Goal: Information Seeking & Learning: Learn about a topic

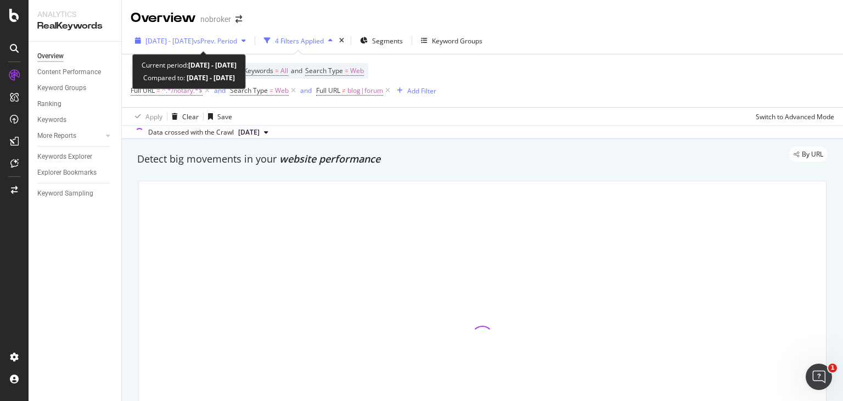
click at [234, 41] on span "vs Prev. Period" at bounding box center [215, 40] width 43 height 9
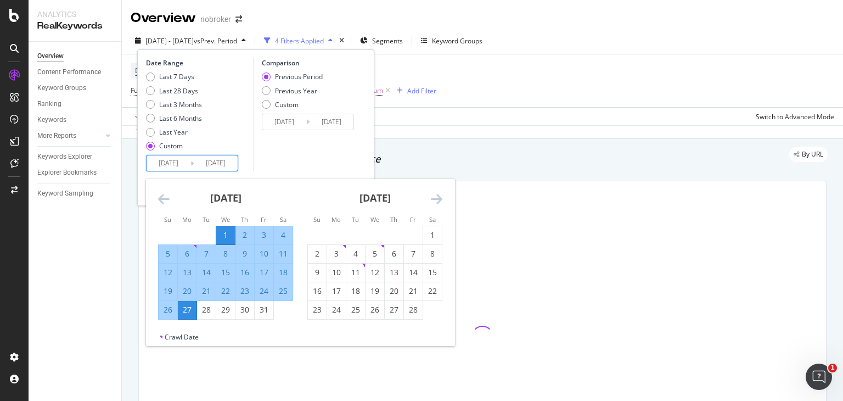
click at [197, 165] on input "[DATE]" at bounding box center [216, 162] width 44 height 15
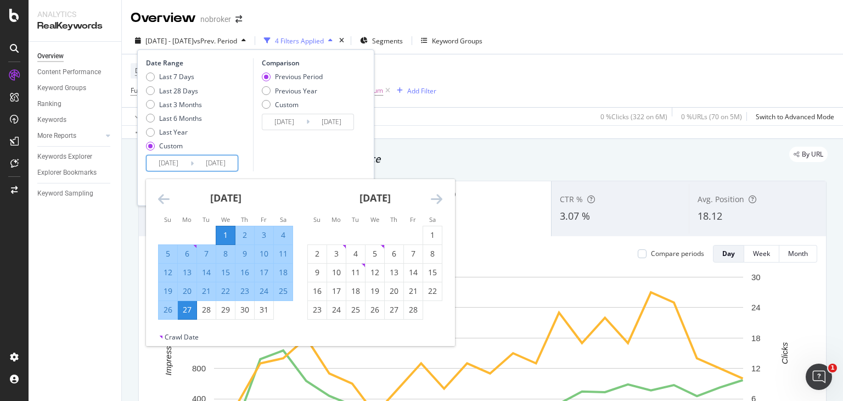
click at [438, 197] on icon "Move forward to switch to the next month." at bounding box center [437, 198] width 12 height 13
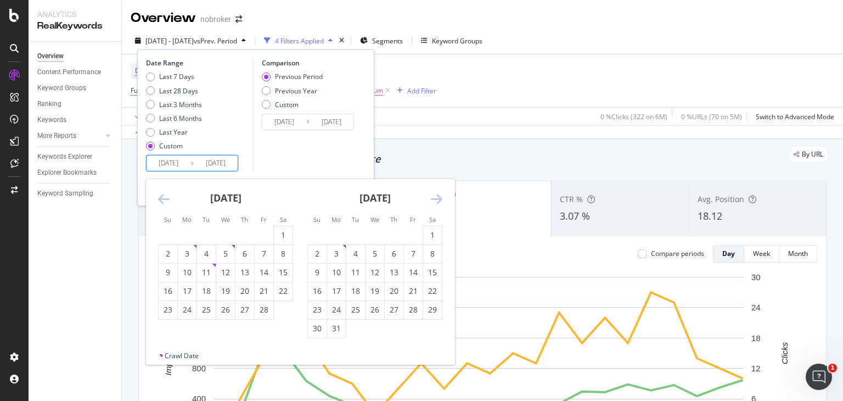
click at [438, 197] on icon "Move forward to switch to the next month." at bounding box center [437, 198] width 12 height 13
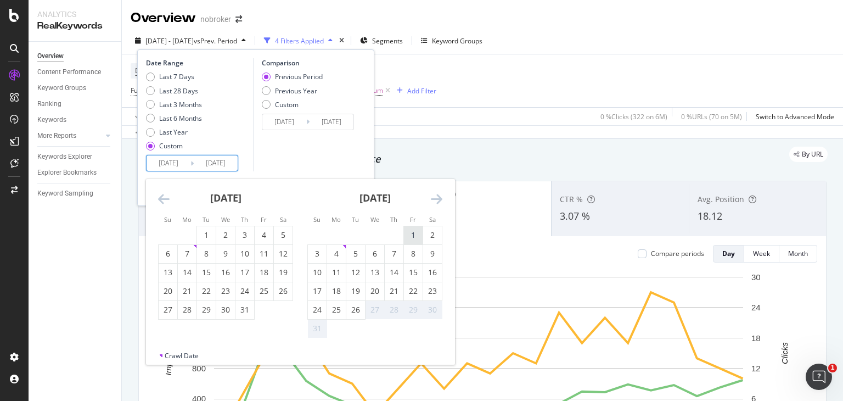
click at [412, 231] on div "1" at bounding box center [413, 235] width 19 height 11
type input "[DATE]"
type input "2024/06/02"
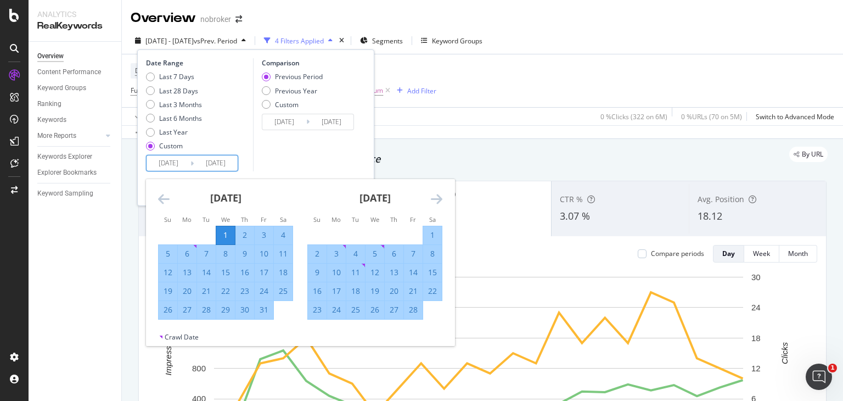
click at [206, 163] on input "[DATE]" at bounding box center [216, 162] width 44 height 15
click at [434, 199] on icon "Move forward to switch to the next month." at bounding box center [437, 198] width 12 height 13
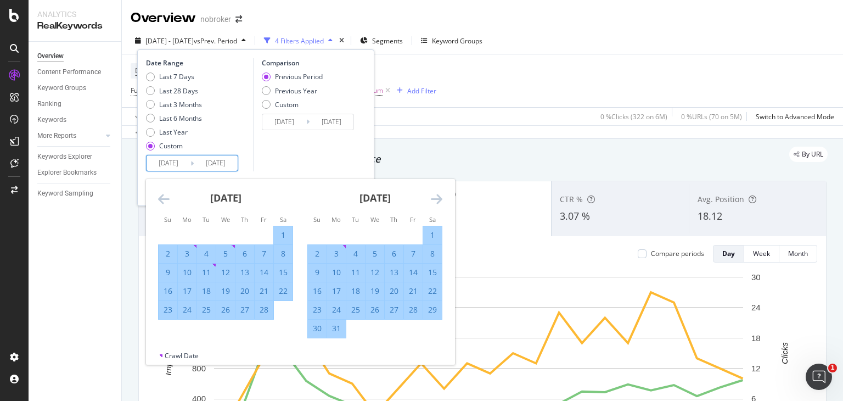
click at [434, 199] on icon "Move forward to switch to the next month." at bounding box center [437, 198] width 12 height 13
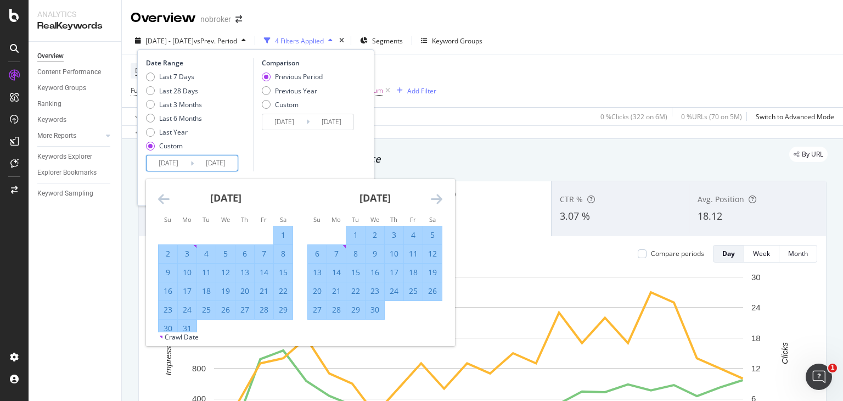
click at [434, 199] on icon "Move forward to switch to the next month." at bounding box center [437, 198] width 12 height 13
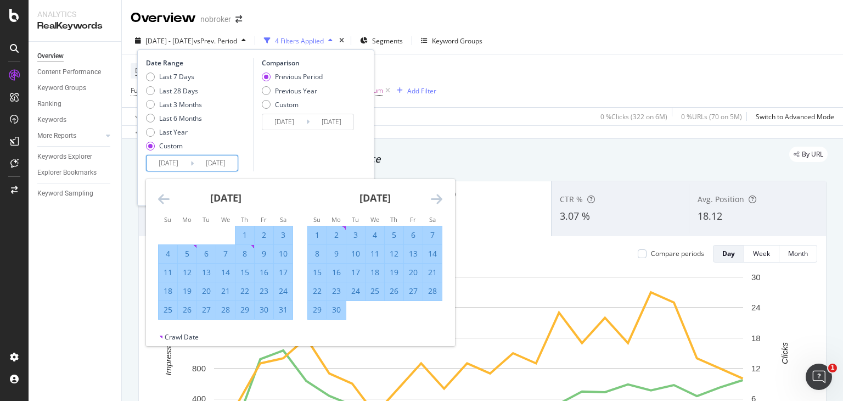
click at [434, 199] on icon "Move forward to switch to the next month." at bounding box center [437, 198] width 12 height 13
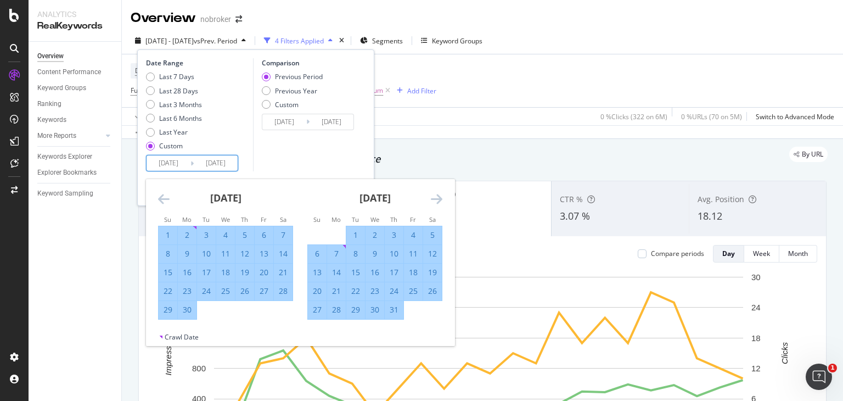
click at [434, 199] on icon "Move forward to switch to the next month." at bounding box center [437, 198] width 12 height 13
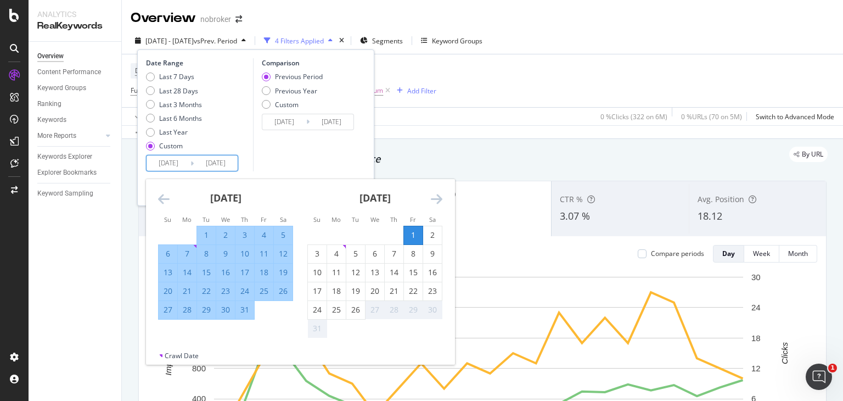
click at [434, 199] on icon "Move forward to switch to the next month." at bounding box center [437, 198] width 12 height 13
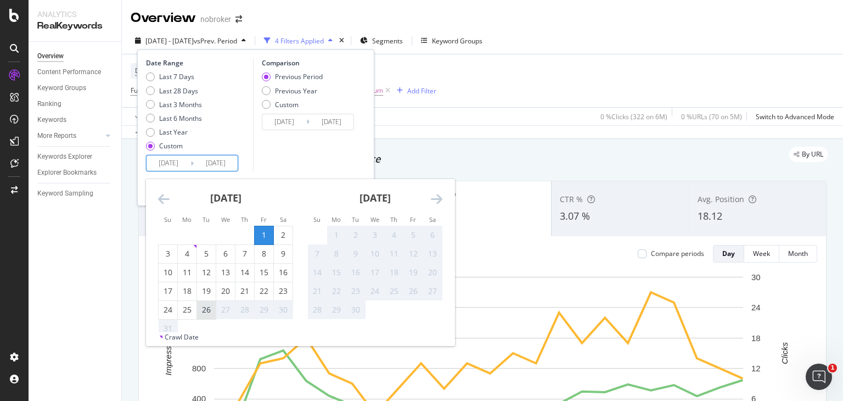
click at [206, 301] on div "26" at bounding box center [206, 310] width 19 height 18
type input "[DATE]"
type input "2024/05/08"
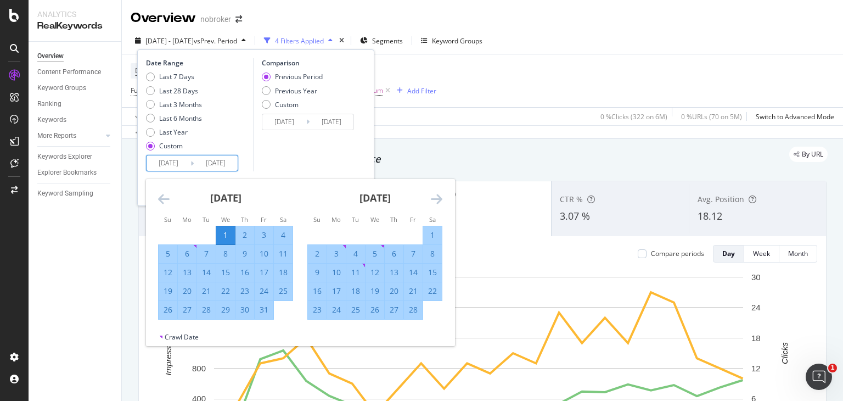
click at [221, 165] on input "[DATE]" at bounding box center [216, 162] width 44 height 15
click at [439, 197] on icon "Move forward to switch to the next month." at bounding box center [437, 198] width 12 height 13
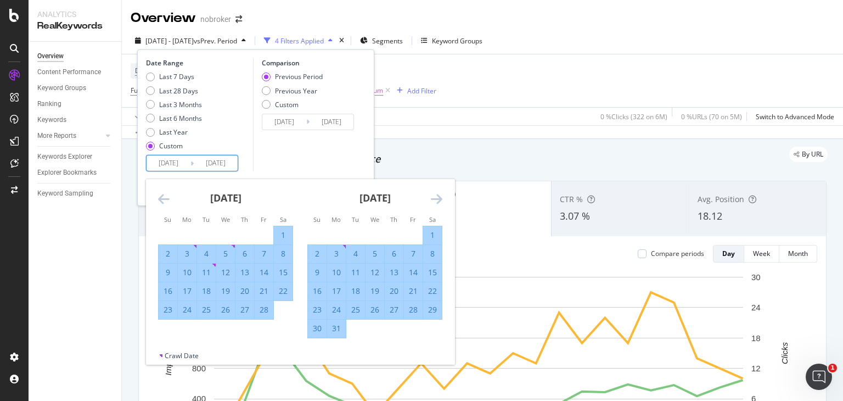
click at [439, 197] on icon "Move forward to switch to the next month." at bounding box center [437, 198] width 12 height 13
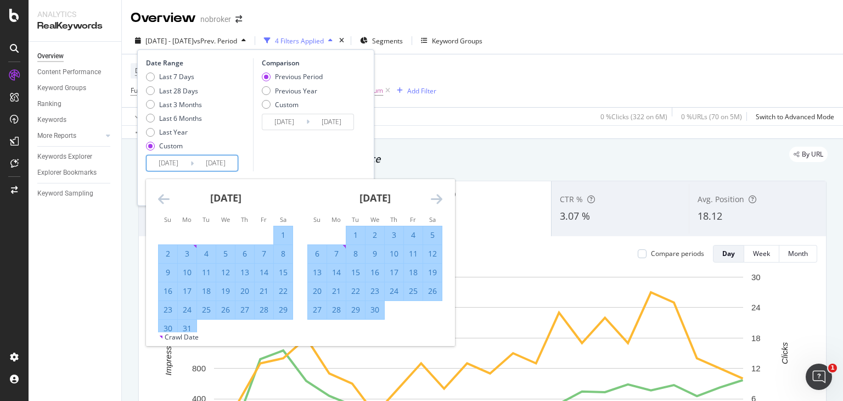
click at [439, 197] on icon "Move forward to switch to the next month." at bounding box center [437, 198] width 12 height 13
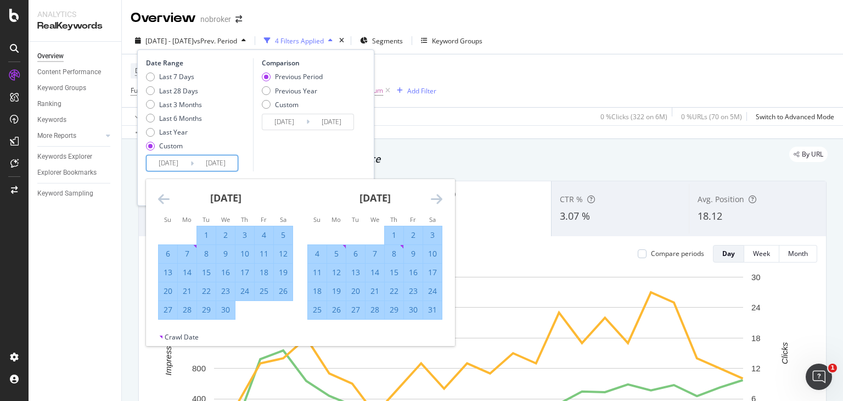
click at [439, 197] on icon "Move forward to switch to the next month." at bounding box center [437, 198] width 12 height 13
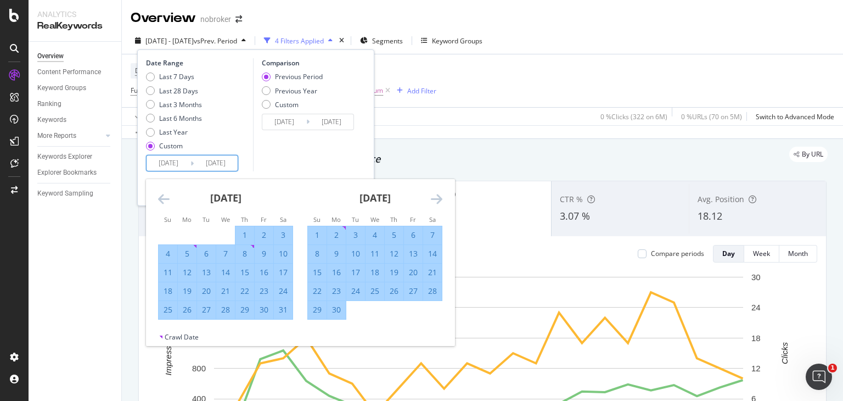
click at [439, 197] on icon "Move forward to switch to the next month." at bounding box center [437, 198] width 12 height 13
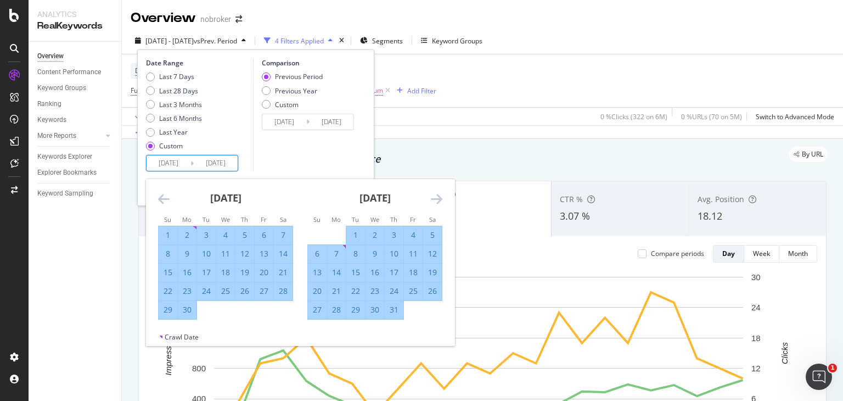
click at [439, 197] on icon "Move forward to switch to the next month." at bounding box center [437, 198] width 12 height 13
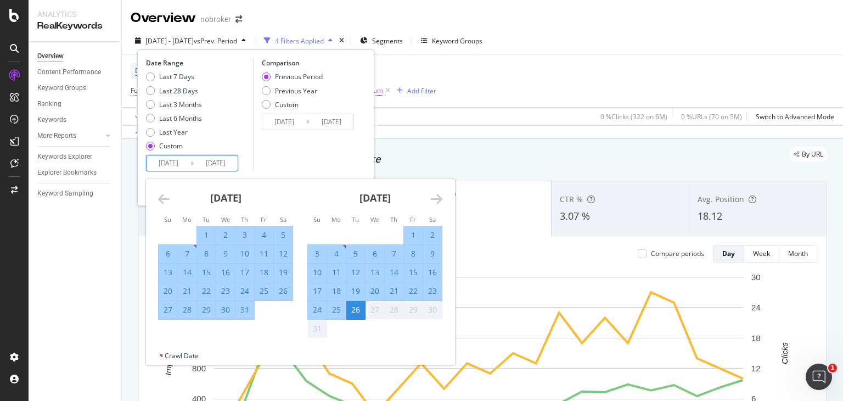
click at [176, 163] on input "2025/01/01" at bounding box center [169, 162] width 44 height 15
type input "2025/01/01"
type input "[DATE]"
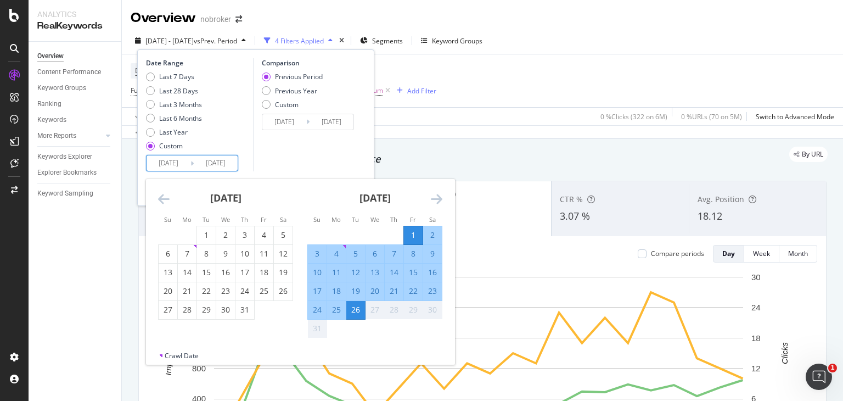
type input "[DATE]"
click at [352, 310] on div "26" at bounding box center [355, 309] width 19 height 11
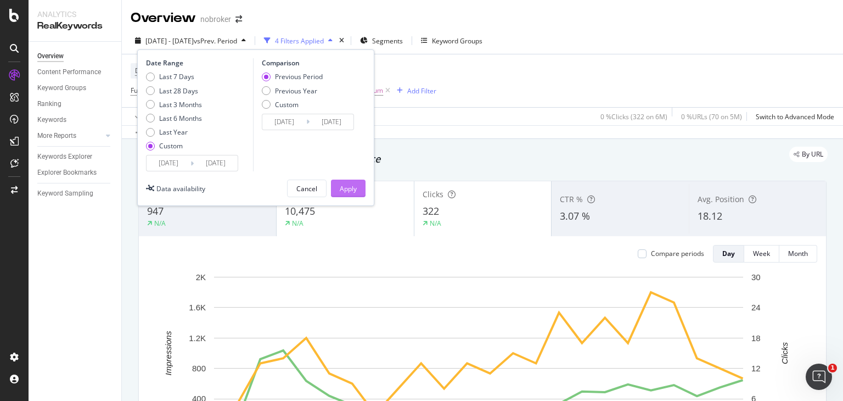
click at [359, 187] on button "Apply" at bounding box center [348, 189] width 35 height 18
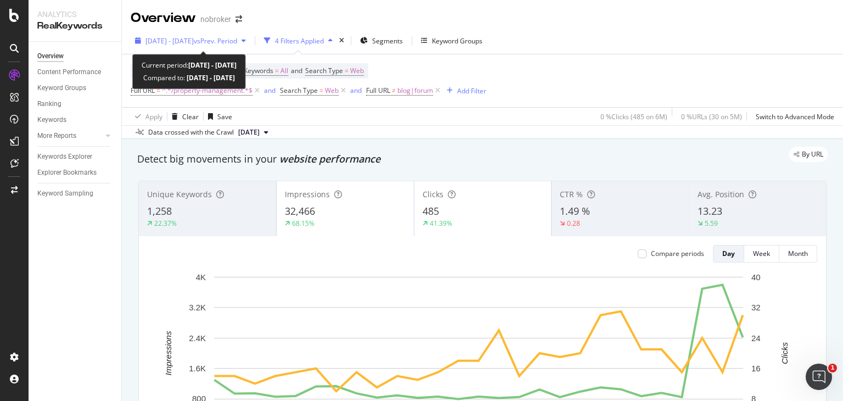
click at [194, 41] on span "[DATE] - [DATE]" at bounding box center [169, 40] width 48 height 9
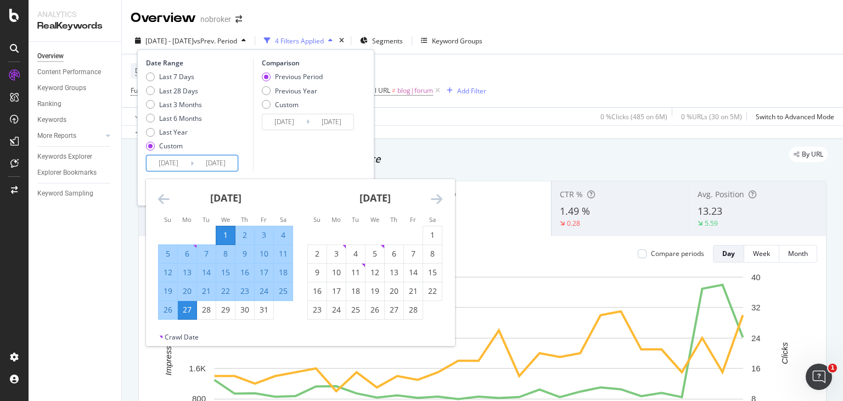
click at [176, 160] on input "[DATE]" at bounding box center [169, 162] width 44 height 15
type input "[DATE]"
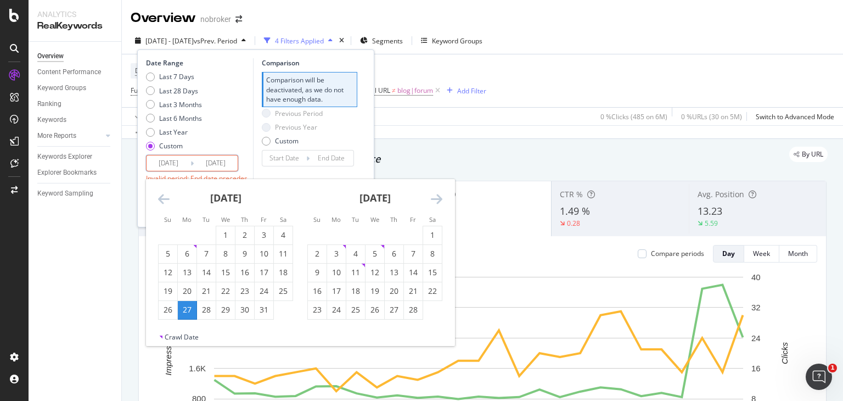
click at [176, 160] on input "[DATE]" at bounding box center [169, 162] width 44 height 15
click at [233, 164] on input "[DATE]" at bounding box center [216, 162] width 44 height 15
click at [244, 178] on div "Invalid period: End date precedes start date" at bounding box center [198, 183] width 104 height 19
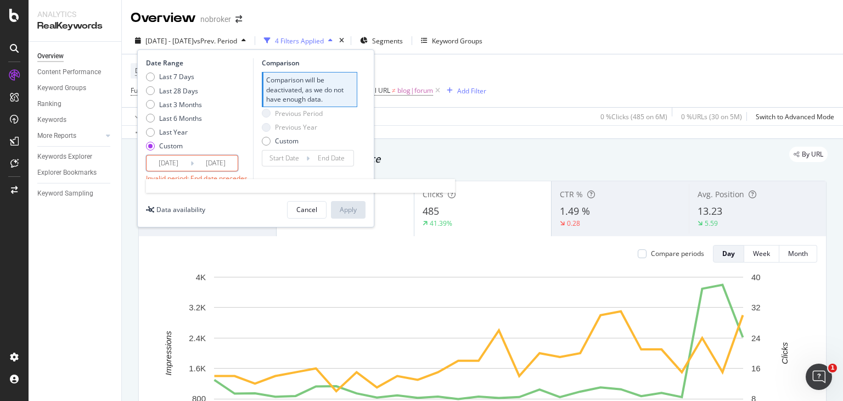
click at [223, 161] on input "[DATE]" at bounding box center [216, 162] width 44 height 15
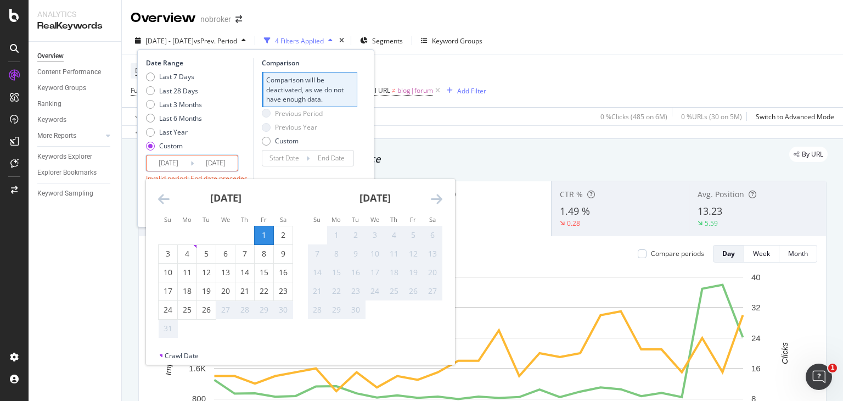
click at [234, 103] on div "Last 7 Days Last 28 Days Last 3 Months Last 6 Months Last Year Custom" at bounding box center [198, 113] width 104 height 83
click at [210, 165] on input "[DATE]" at bounding box center [216, 162] width 44 height 15
click at [211, 308] on div "26" at bounding box center [206, 309] width 19 height 11
type input "[DATE]"
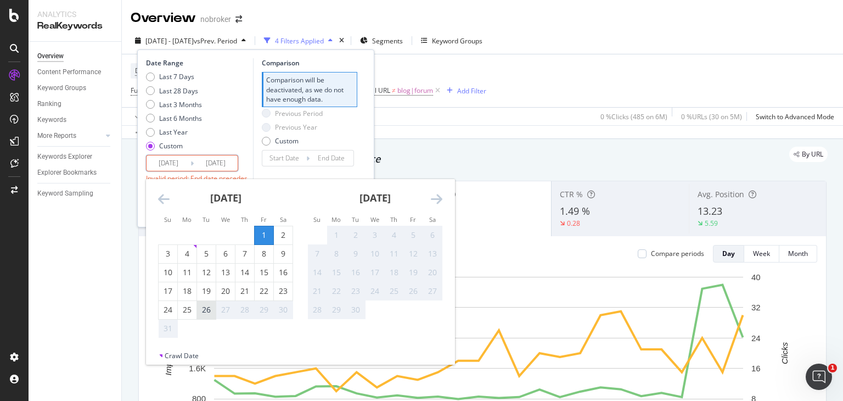
type input "[DATE]"
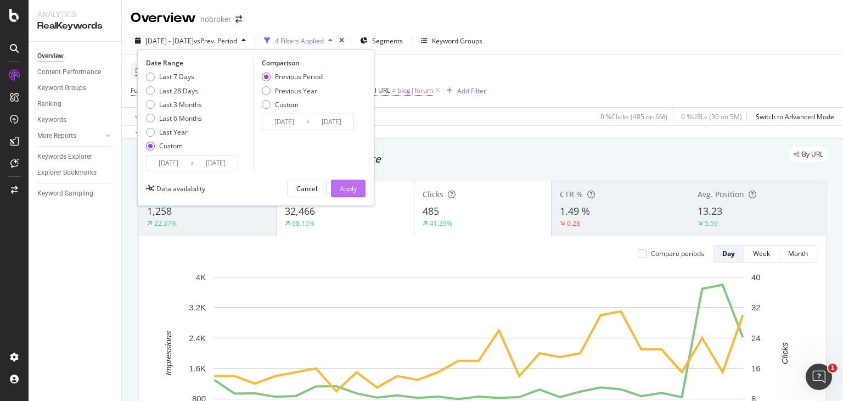
click at [360, 185] on button "Apply" at bounding box center [348, 189] width 35 height 18
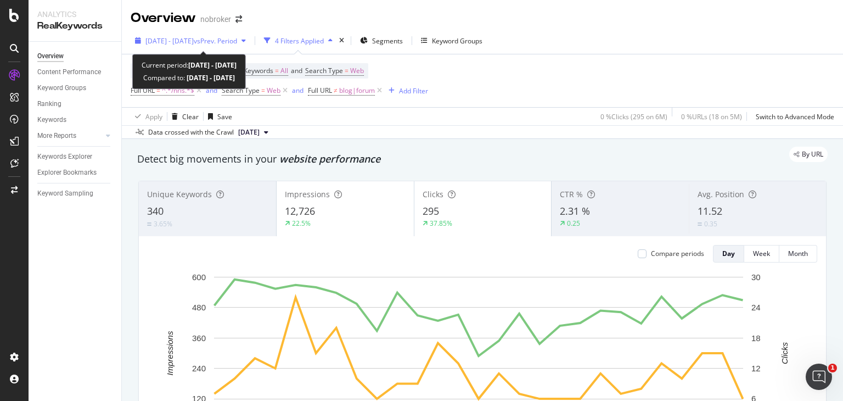
click at [246, 47] on div "[DATE] - [DATE] vs Prev. Period" at bounding box center [191, 40] width 120 height 16
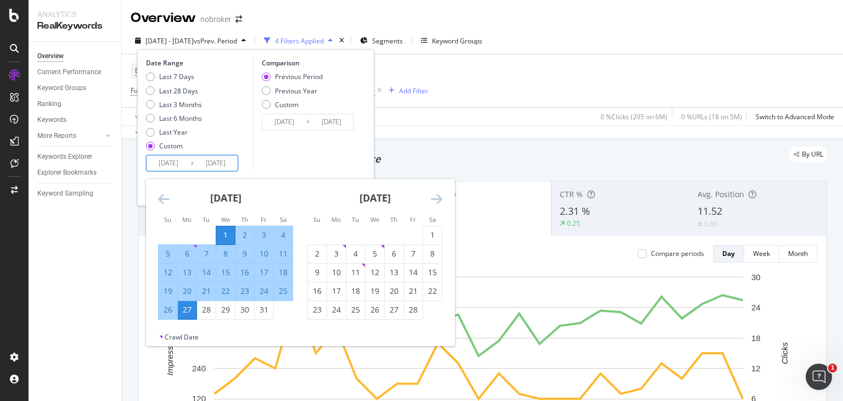
click at [175, 161] on input "[DATE]" at bounding box center [169, 162] width 44 height 15
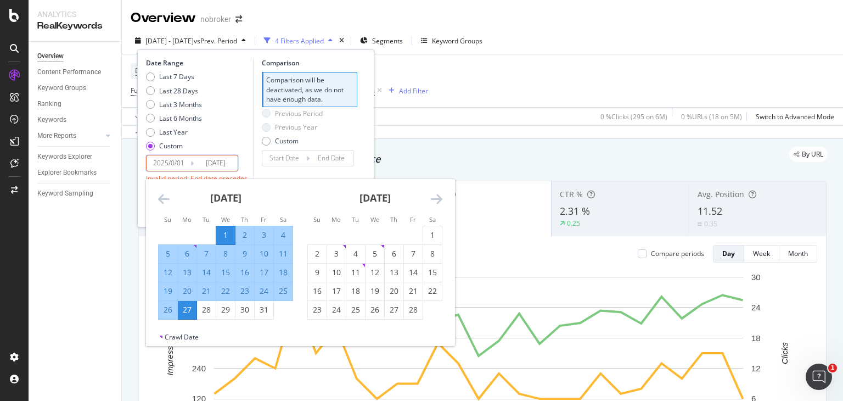
type input "[DATE]"
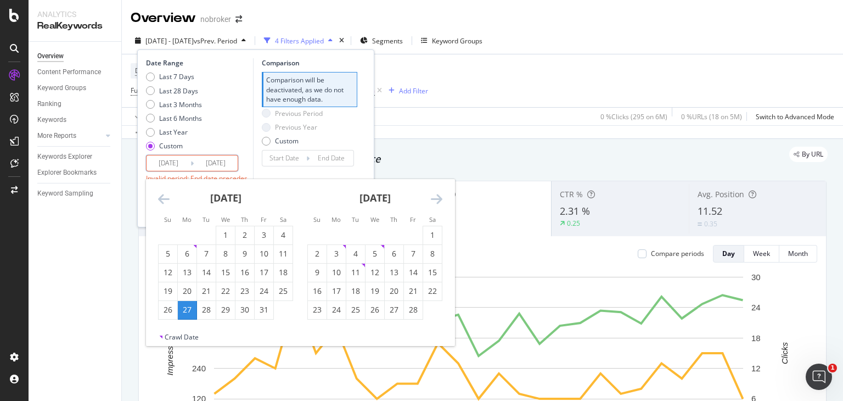
click at [222, 161] on input "[DATE]" at bounding box center [216, 162] width 44 height 15
click at [234, 162] on input "[DATE]" at bounding box center [216, 162] width 44 height 15
type input "[DATE]"
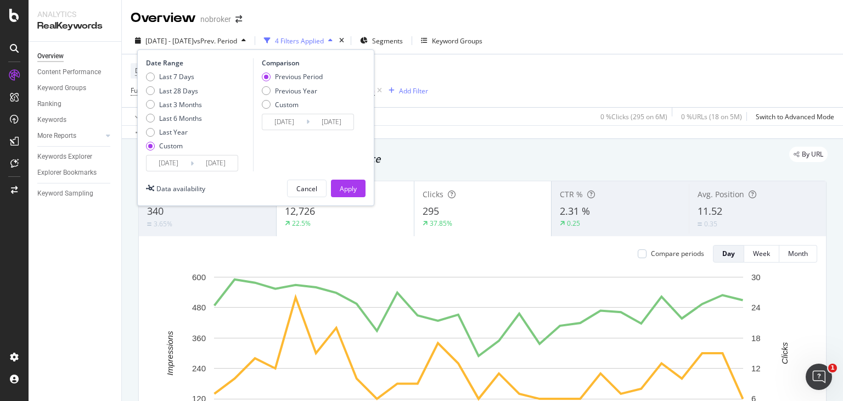
click at [234, 162] on input "[DATE]" at bounding box center [216, 162] width 44 height 15
click at [199, 163] on input "[DATE]" at bounding box center [216, 162] width 44 height 15
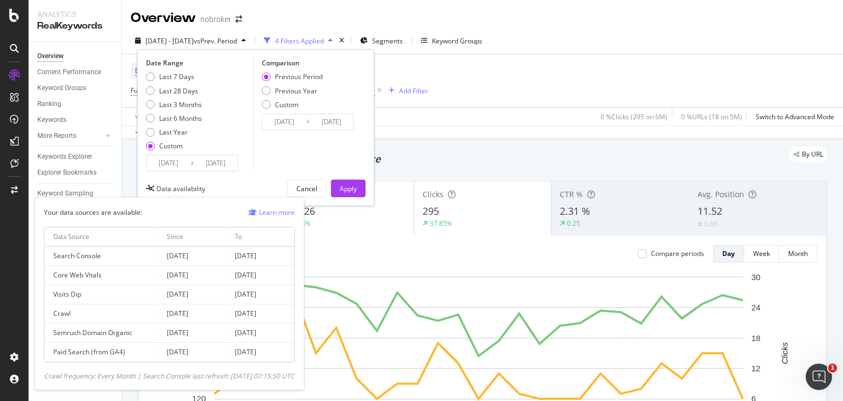
type input "[DATE]"
click at [198, 184] on div "Data availability" at bounding box center [180, 188] width 49 height 9
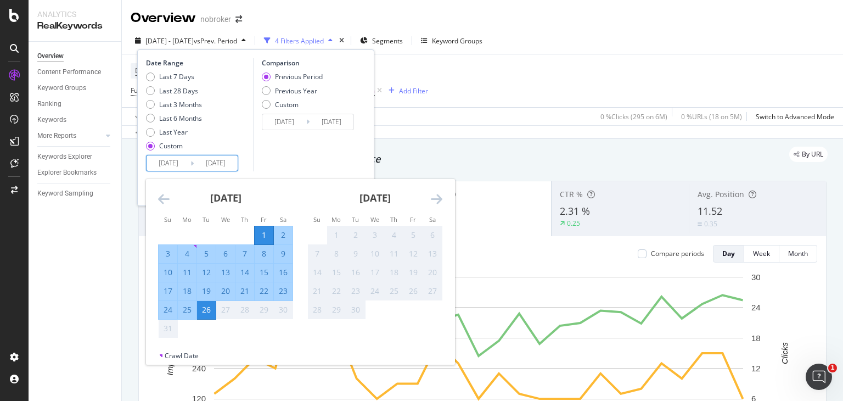
click at [189, 159] on input "[DATE]" at bounding box center [169, 162] width 44 height 15
click at [276, 152] on div "Comparison Previous Period Previous Year Custom 2025/07/06 Navigate forward to …" at bounding box center [305, 114] width 104 height 113
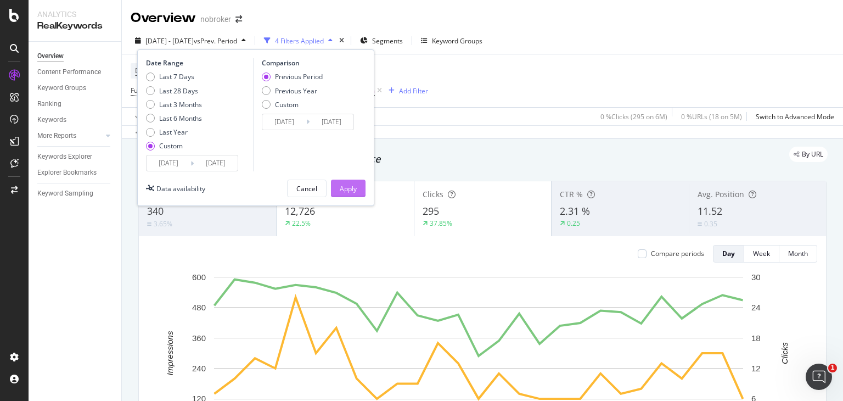
click at [344, 185] on div "Apply" at bounding box center [348, 188] width 17 height 9
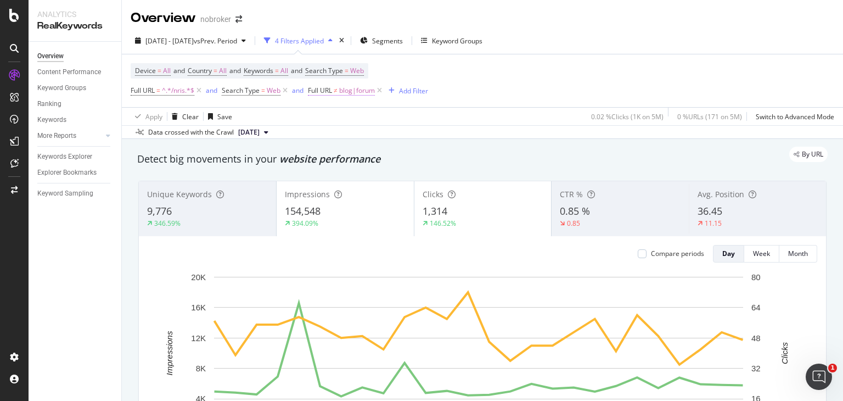
click at [329, 95] on span "Full URL ≠ blog|forum" at bounding box center [346, 90] width 76 height 15
click at [347, 92] on span "blog|forum" at bounding box center [357, 90] width 36 height 15
click at [362, 136] on input "blog|forum" at bounding box center [370, 136] width 104 height 18
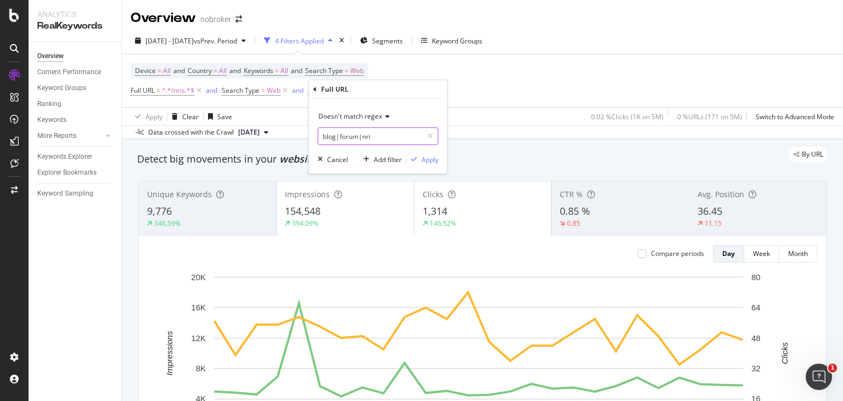
click at [378, 133] on input "blog|forum|nri" at bounding box center [370, 136] width 104 height 18
paste input "nri-guides"
type input "blog|forum|nri-guides"
click at [427, 158] on div "Apply" at bounding box center [430, 158] width 17 height 9
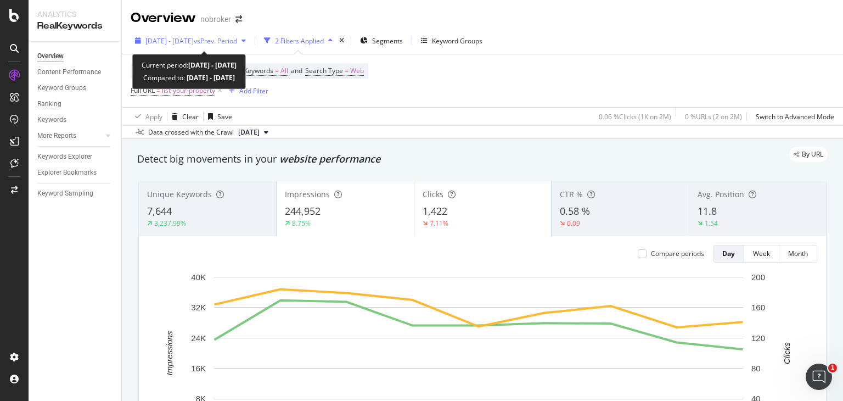
click at [237, 40] on span "vs Prev. Period" at bounding box center [215, 40] width 43 height 9
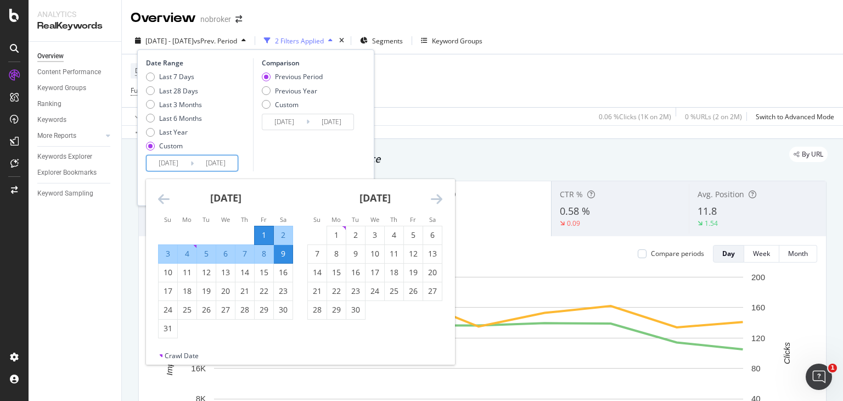
click at [172, 162] on input "2024/03/01" at bounding box center [169, 162] width 44 height 15
click at [176, 161] on input "2024/03/01" at bounding box center [169, 162] width 44 height 15
type input "2024/03/01"
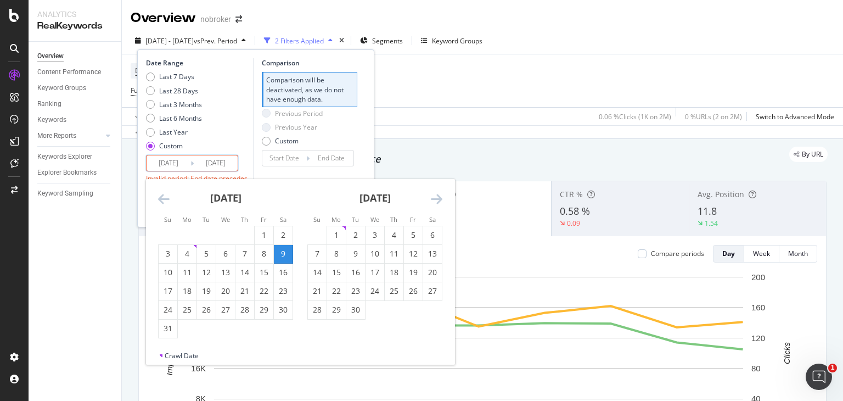
click at [184, 163] on input "2024/08/01" at bounding box center [169, 162] width 44 height 15
click at [173, 169] on input "2024/08/01" at bounding box center [169, 162] width 44 height 15
click at [164, 165] on input "2024/08/01" at bounding box center [169, 162] width 44 height 15
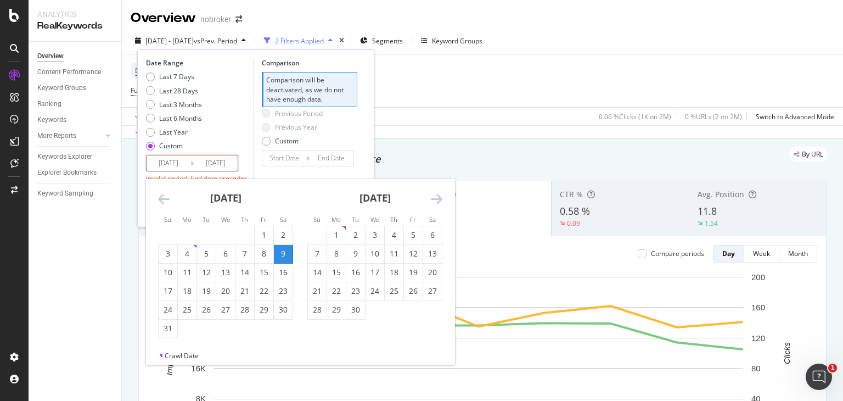
type input "[DATE]"
click at [213, 162] on input "2024/03/09" at bounding box center [216, 162] width 44 height 15
click at [222, 164] on input "2025/03/09" at bounding box center [216, 162] width 44 height 15
type input "2024/03/09"
type input "2025/07/23"
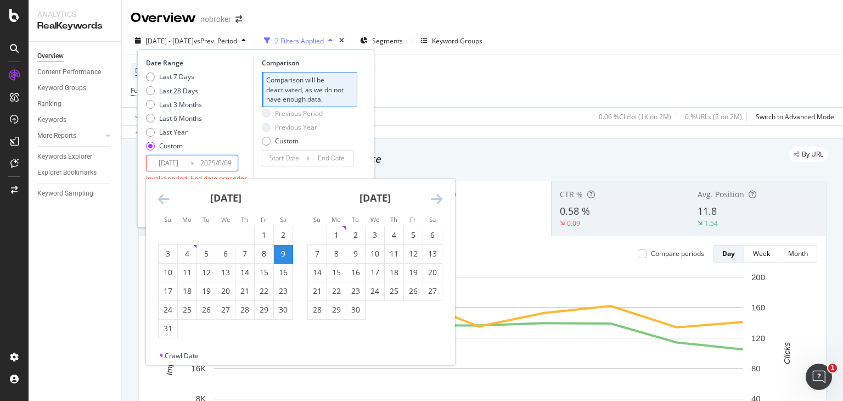
type input "[DATE]"
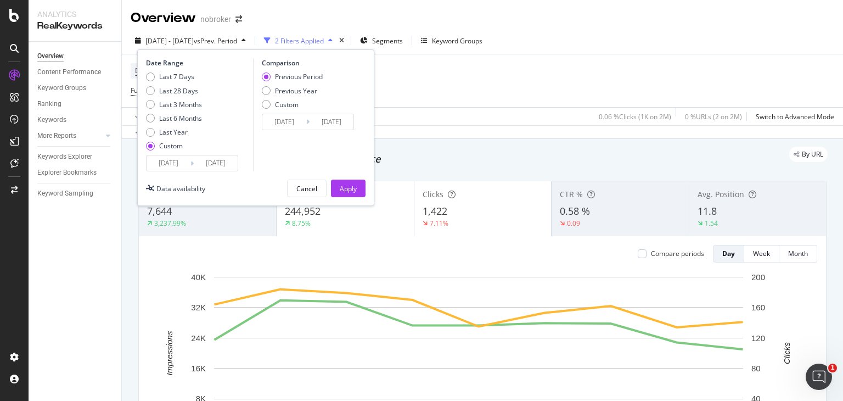
type input "[DATE]"
click at [267, 153] on div "Comparison Previous Period Previous Year Custom 2025/07/06 Navigate forward to …" at bounding box center [305, 114] width 104 height 113
click at [202, 168] on input "[DATE]" at bounding box center [216, 162] width 44 height 15
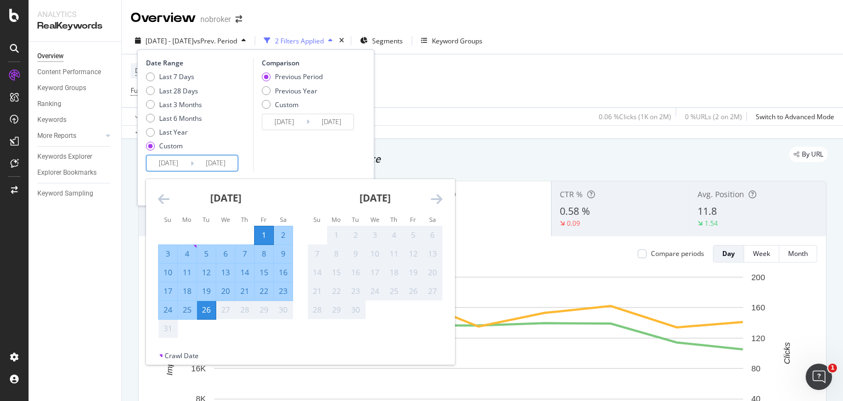
click at [281, 141] on div "Comparison Previous Period Previous Year Custom 2025/07/06 Navigate forward to …" at bounding box center [305, 114] width 104 height 113
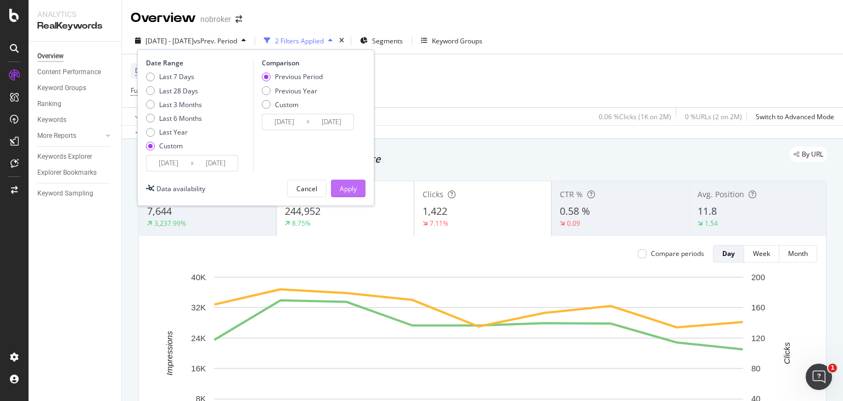
click at [349, 189] on div "Apply" at bounding box center [348, 188] width 17 height 9
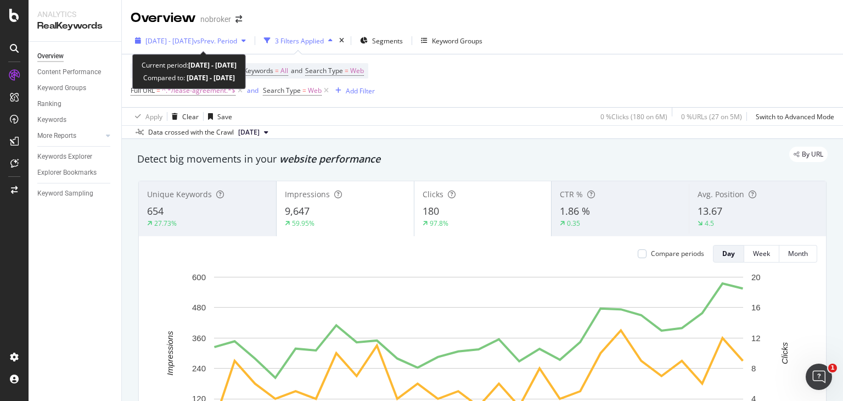
click at [184, 41] on span "2025 Jan. 1st - Jan. 27th" at bounding box center [169, 40] width 48 height 9
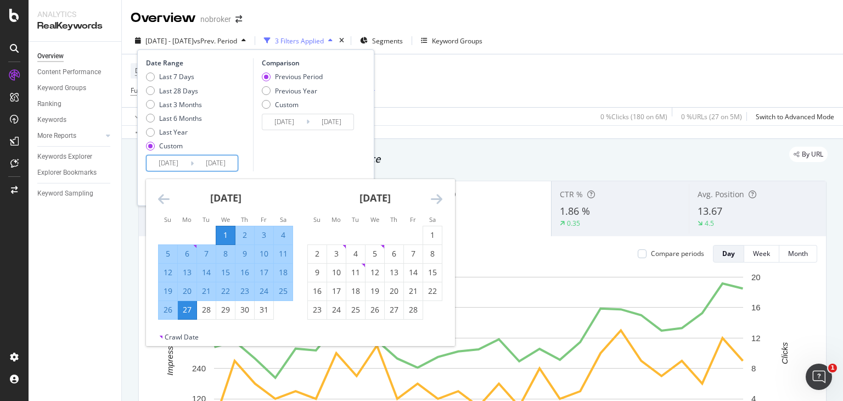
click at [198, 160] on input "2025/01/27" at bounding box center [216, 162] width 44 height 15
click at [174, 160] on input "2025/01/01" at bounding box center [169, 162] width 44 height 15
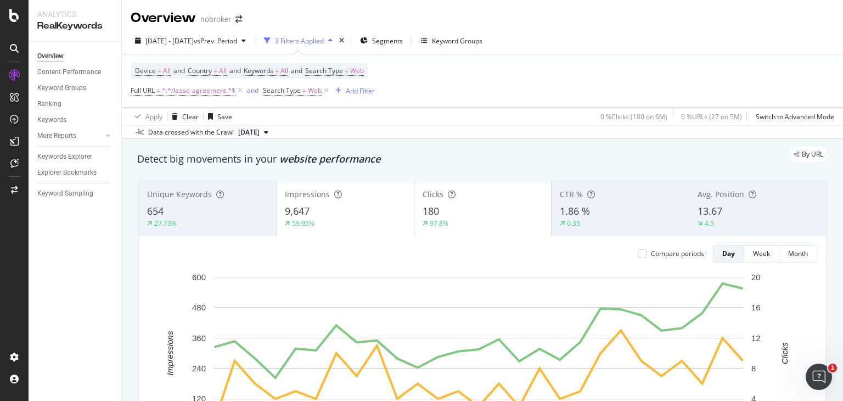
click at [446, 111] on div "Apply Clear Save 0 % Clicks ( 180 on 6M ) 0 % URLs ( 27 on 5M ) Switch to Advan…" at bounding box center [482, 116] width 721 height 18
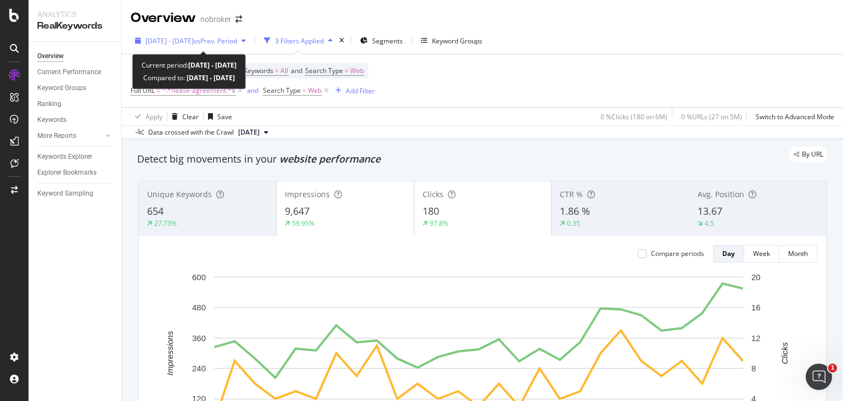
click at [228, 44] on span "vs Prev. Period" at bounding box center [215, 40] width 43 height 9
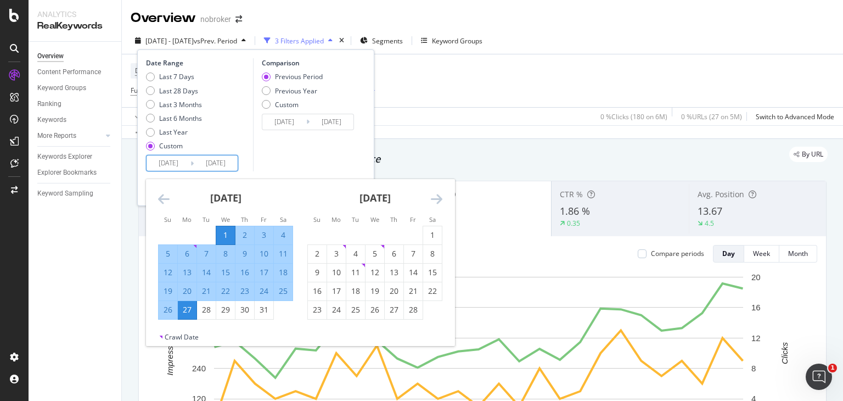
click at [208, 170] on input "2025/01/27" at bounding box center [216, 162] width 44 height 15
click at [172, 306] on div "26" at bounding box center [168, 309] width 19 height 11
type input "2025/01/26"
type input "2024/12/06"
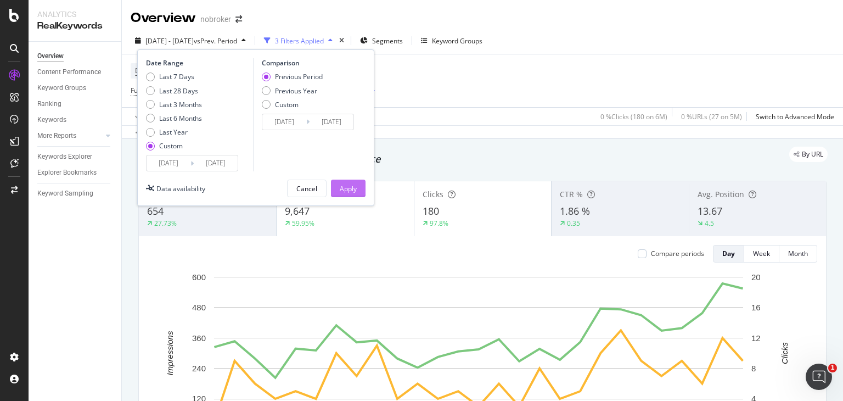
click at [357, 184] on button "Apply" at bounding box center [348, 189] width 35 height 18
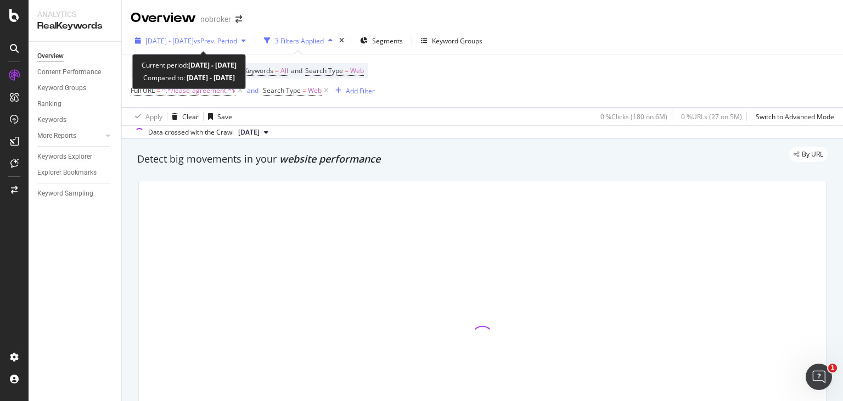
click at [194, 36] on span "2025 Jan. 1st - Jan. 26th" at bounding box center [169, 40] width 48 height 9
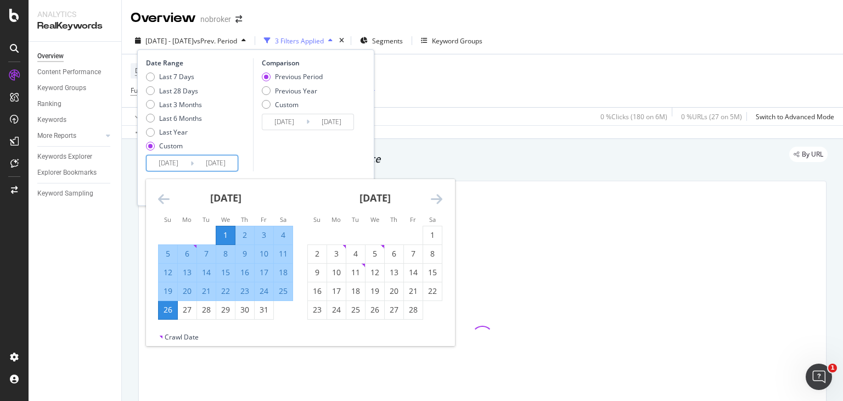
drag, startPoint x: 172, startPoint y: 163, endPoint x: 150, endPoint y: 178, distance: 26.8
click at [150, 178] on div "Date Range Last 7 Days Last 28 Days Last 3 Months Last 6 Months Last Year Custo…" at bounding box center [255, 127] width 237 height 156
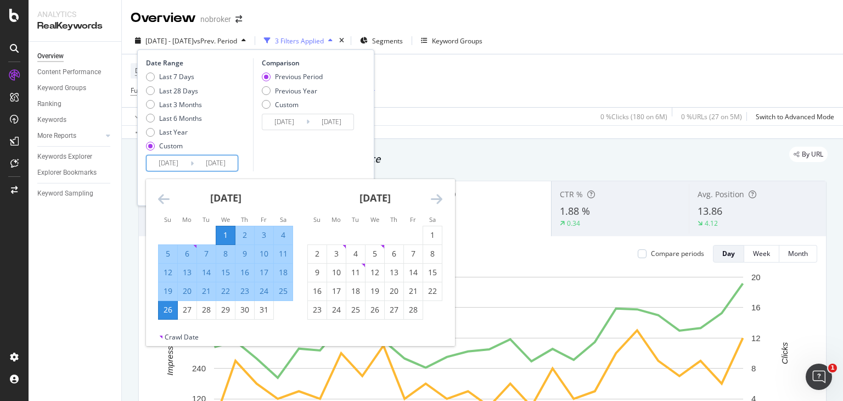
click at [174, 164] on input "2025/01/01" at bounding box center [169, 162] width 44 height 15
type input "2025/01/01"
type input "[DATE]"
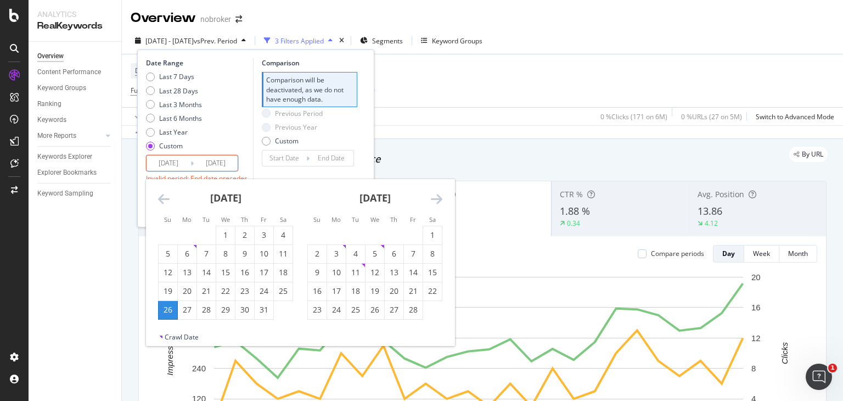
click at [221, 161] on input "2025/01/26" at bounding box center [216, 162] width 44 height 15
type input "2025/01/26"
type input "[DATE]"
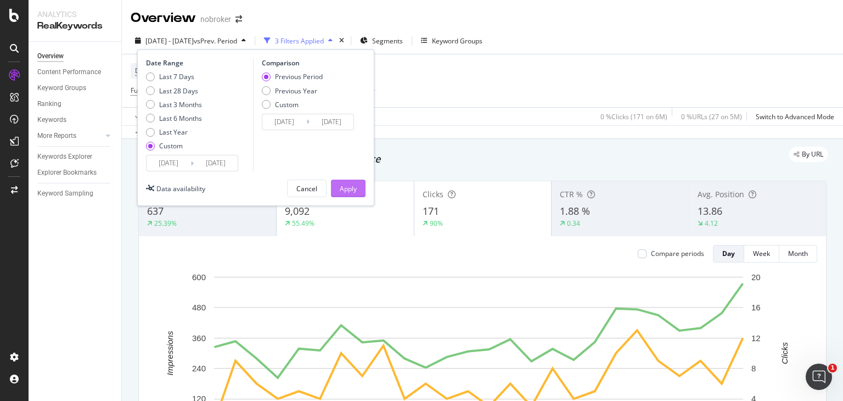
type input "[DATE]"
click at [349, 187] on div "Apply" at bounding box center [348, 188] width 17 height 9
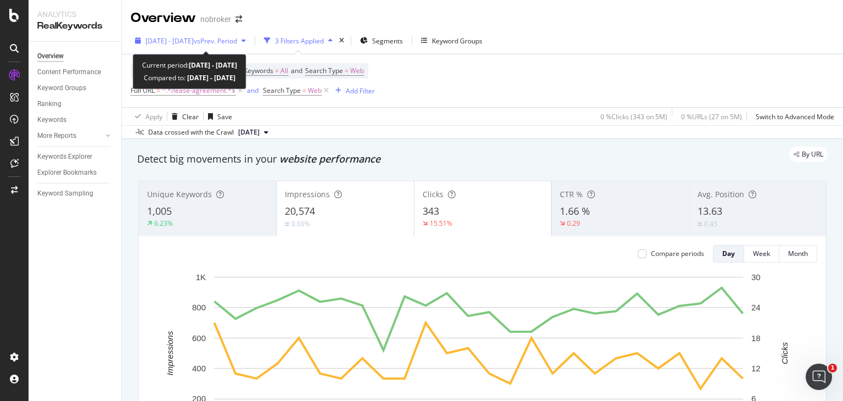
click at [187, 42] on span "[DATE] - [DATE]" at bounding box center [169, 40] width 48 height 9
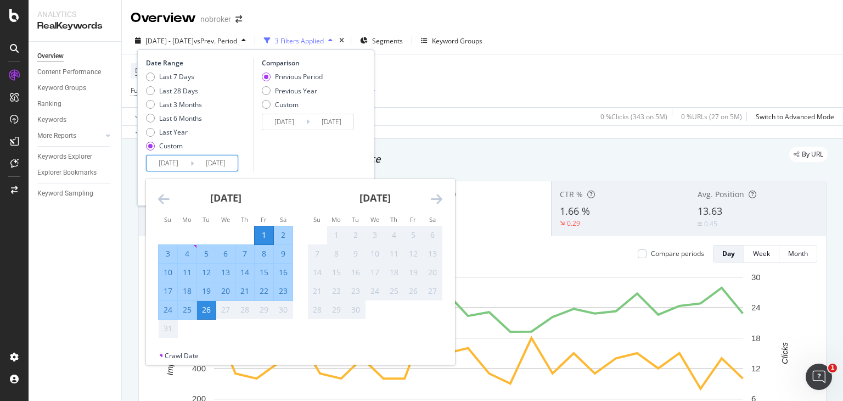
click at [201, 164] on input "[DATE]" at bounding box center [216, 162] width 44 height 15
click at [286, 158] on div "Comparison Previous Period Previous Year Custom 2025/07/06 Navigate forward to …" at bounding box center [305, 114] width 104 height 113
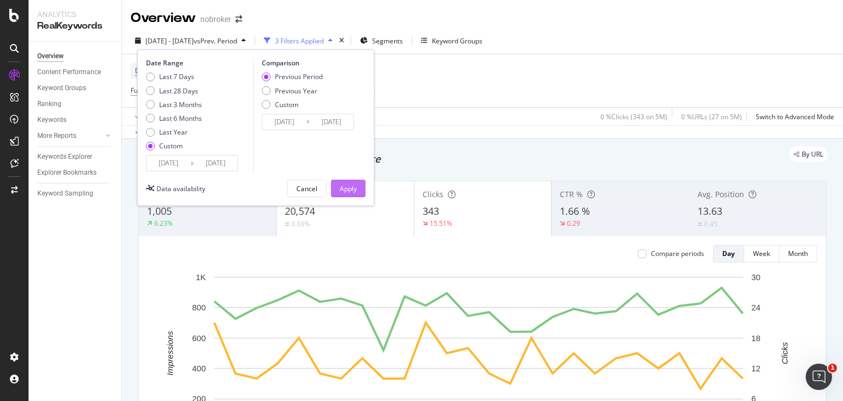
click at [350, 194] on div "Apply" at bounding box center [348, 188] width 17 height 16
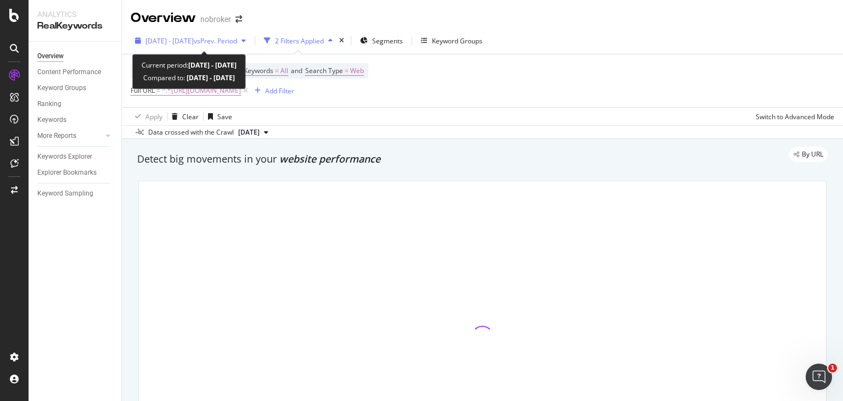
click at [192, 40] on span "[DATE] - [DATE]" at bounding box center [169, 40] width 48 height 9
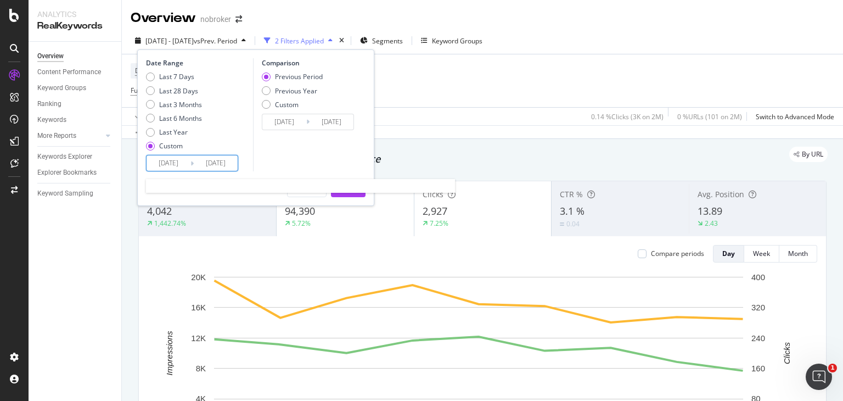
click at [165, 162] on input "[DATE]" at bounding box center [169, 162] width 44 height 15
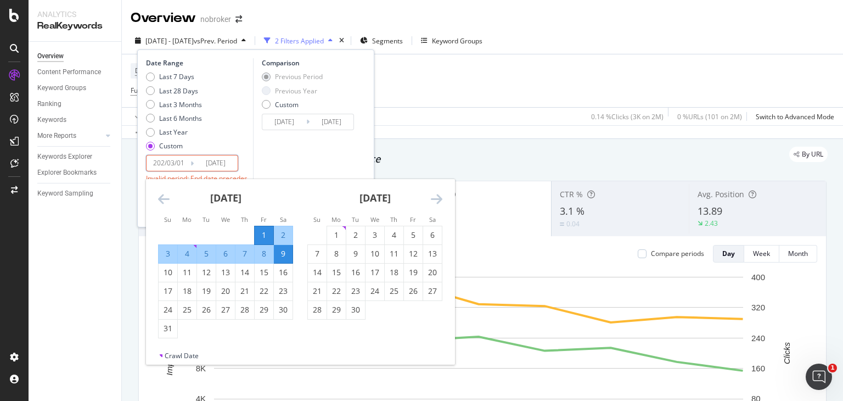
type input "[DATE]"
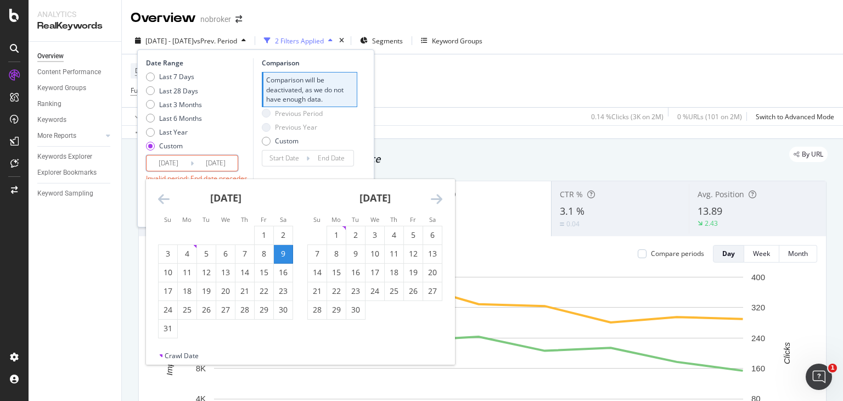
click at [176, 164] on input "[DATE]" at bounding box center [169, 162] width 44 height 15
type input "[DATE]"
click at [215, 161] on input "[DATE]" at bounding box center [216, 162] width 44 height 15
type input "[DATE]"
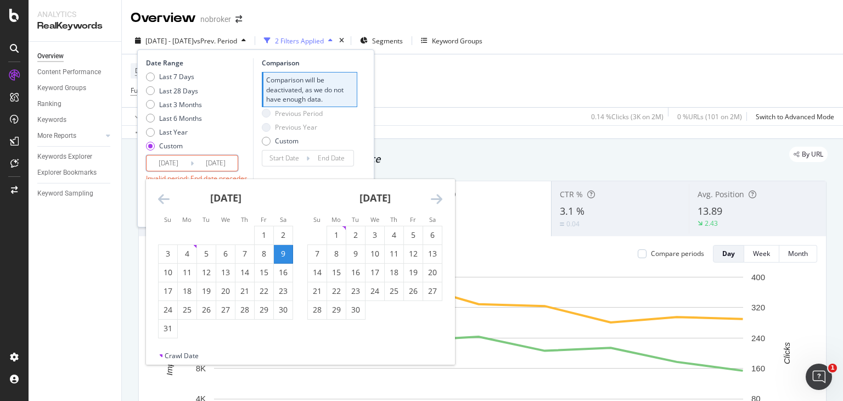
type input "[DATE]"
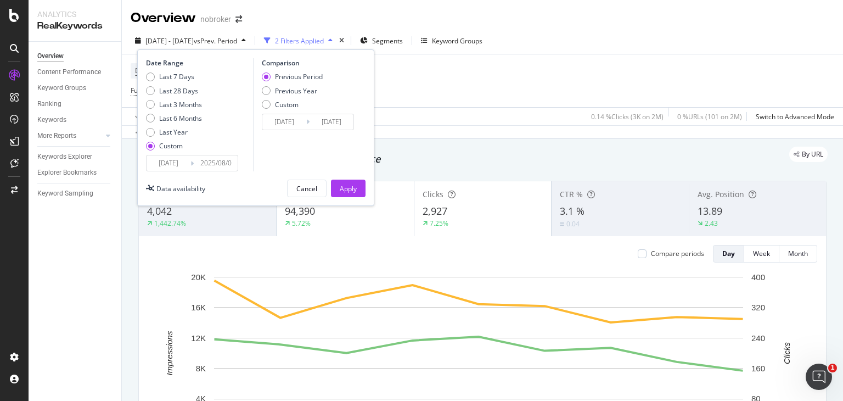
type input "[DATE]"
click at [267, 154] on div "Comparison Previous Period Previous Year Custom 2025/07/31 Navigate forward to …" at bounding box center [305, 114] width 104 height 113
click at [233, 162] on input "[DATE]" at bounding box center [216, 162] width 44 height 15
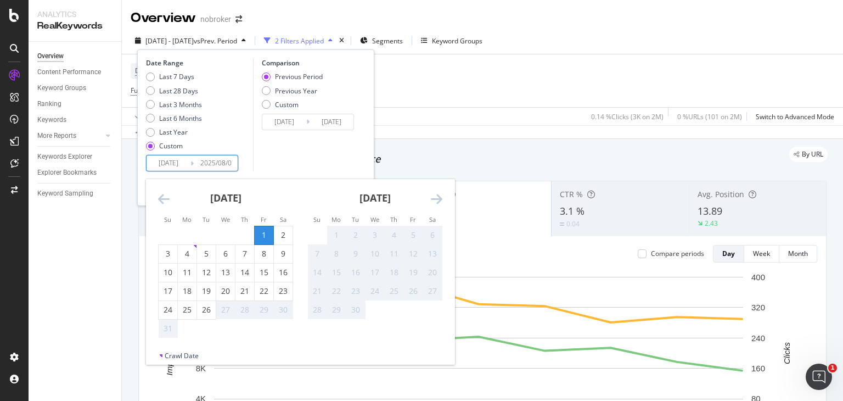
type input "[DATE]"
type input "2025/07/30"
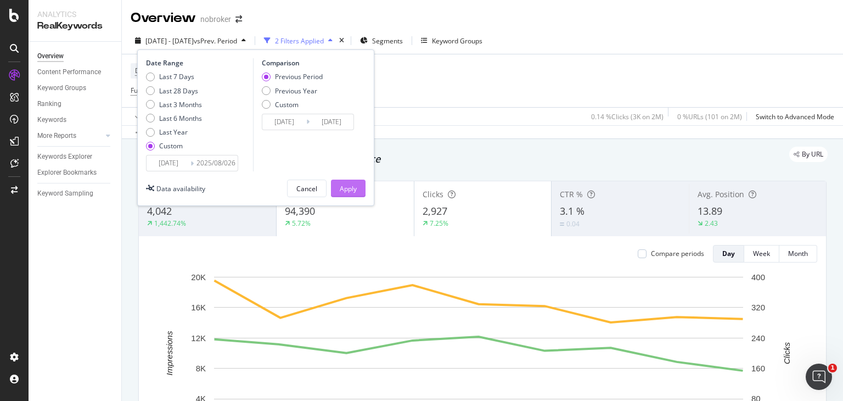
type input "2025/08/026"
click at [349, 185] on div "Apply" at bounding box center [348, 188] width 17 height 9
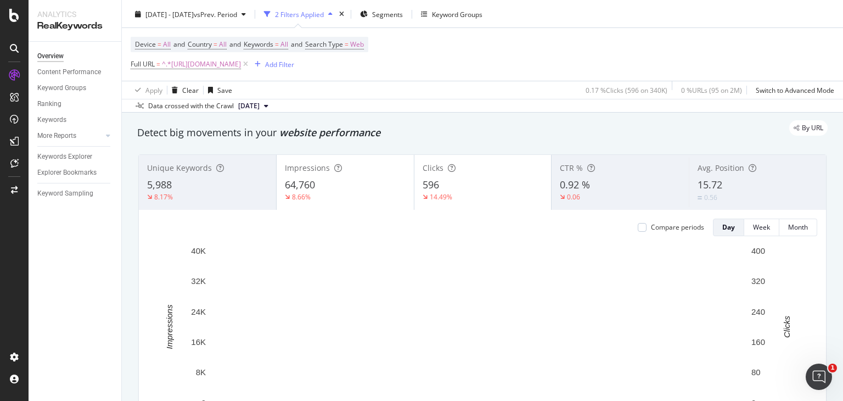
scroll to position [26, 0]
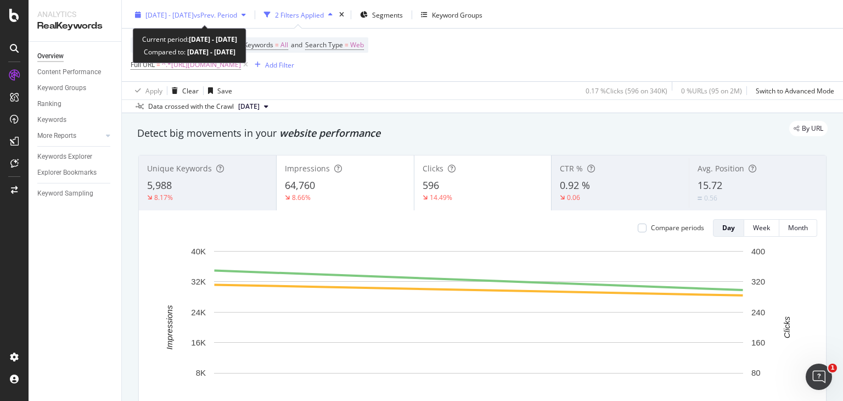
click at [223, 16] on span "vs Prev. Period" at bounding box center [215, 14] width 43 height 9
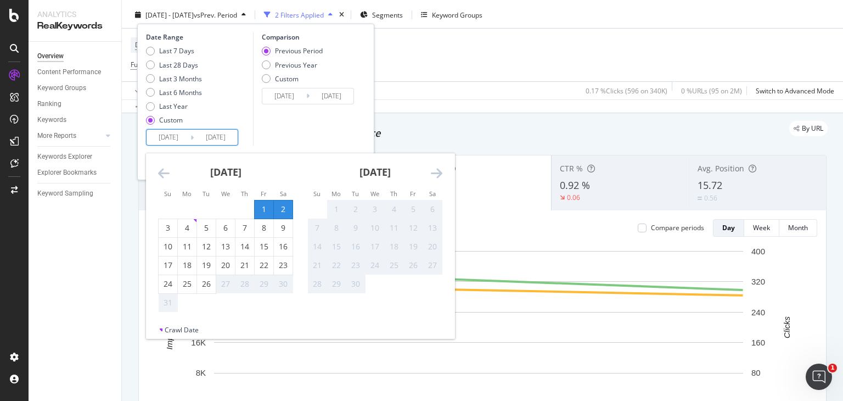
click at [235, 136] on input "2025/08/02" at bounding box center [216, 137] width 44 height 15
type input "2025/08/02"
type input "[DATE]"
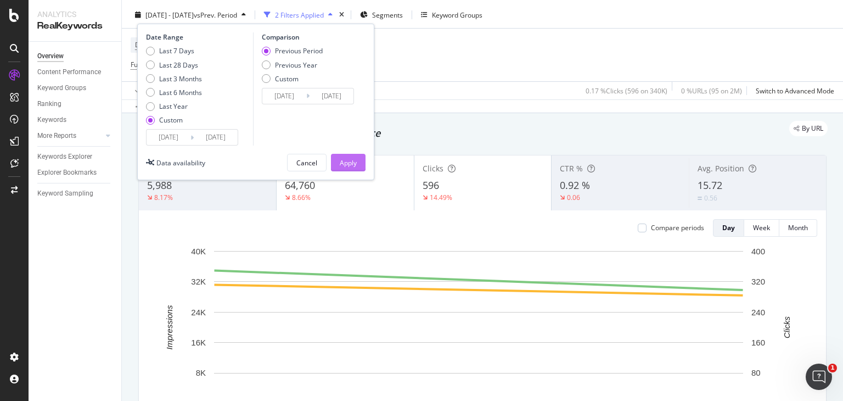
type input "[DATE]"
click at [354, 156] on div "Apply" at bounding box center [348, 162] width 17 height 16
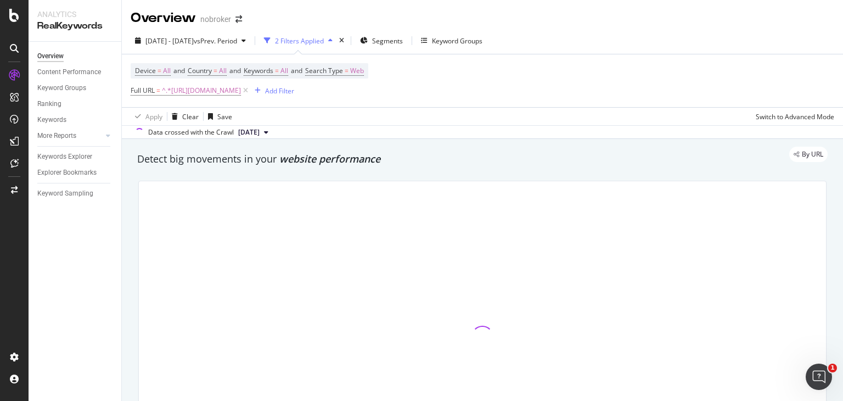
click at [354, 156] on div "By URL" at bounding box center [477, 154] width 702 height 15
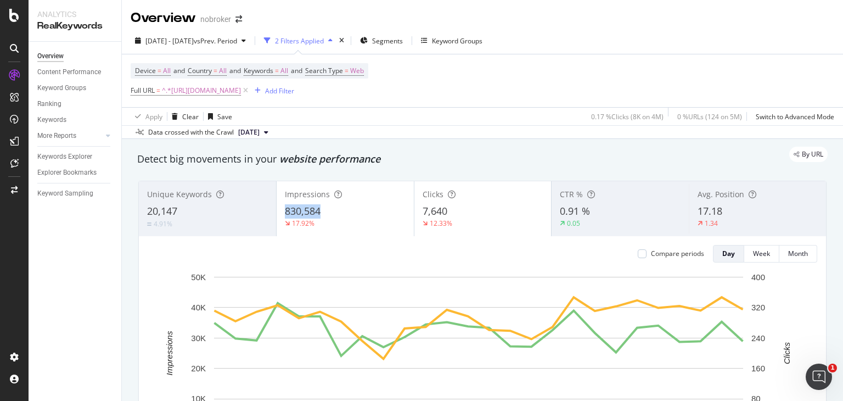
drag, startPoint x: 283, startPoint y: 209, endPoint x: 338, endPoint y: 206, distance: 54.9
click at [338, 206] on div "830,584" at bounding box center [345, 211] width 121 height 14
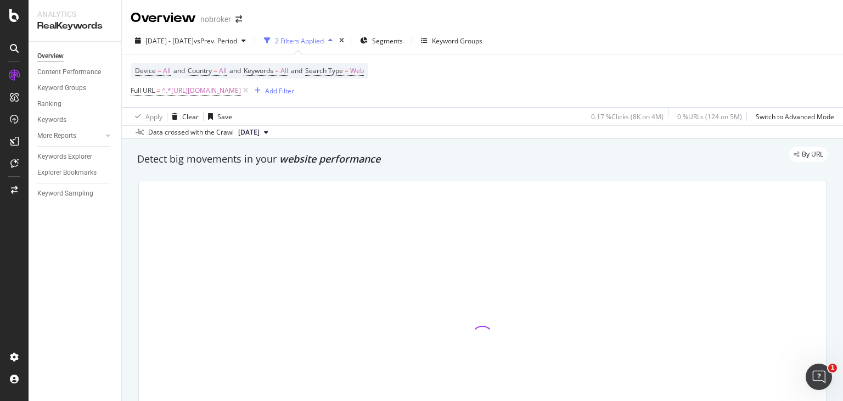
copy span "830,584"
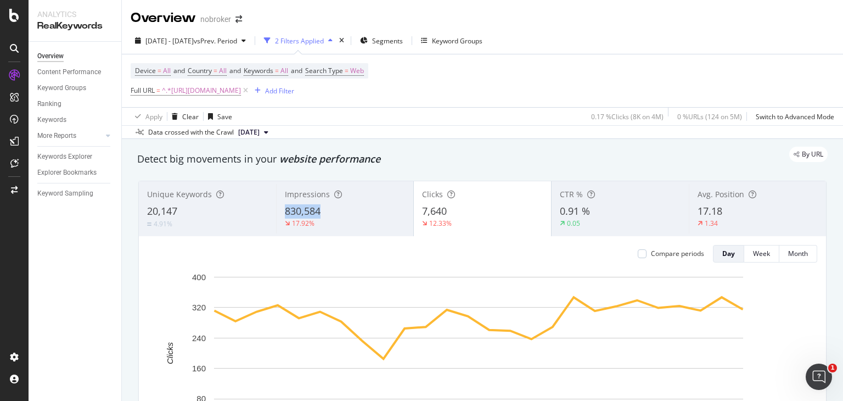
drag, startPoint x: 277, startPoint y: 212, endPoint x: 325, endPoint y: 208, distance: 48.5
click at [325, 208] on div "Impressions 830,584 17.92%" at bounding box center [344, 208] width 137 height 49
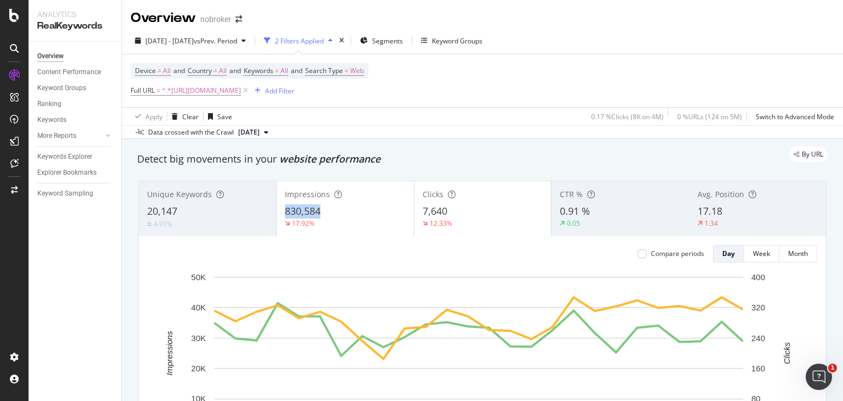
drag, startPoint x: 325, startPoint y: 208, endPoint x: 278, endPoint y: 216, distance: 47.8
click at [278, 216] on div "Impressions 830,584 17.92%" at bounding box center [345, 208] width 137 height 49
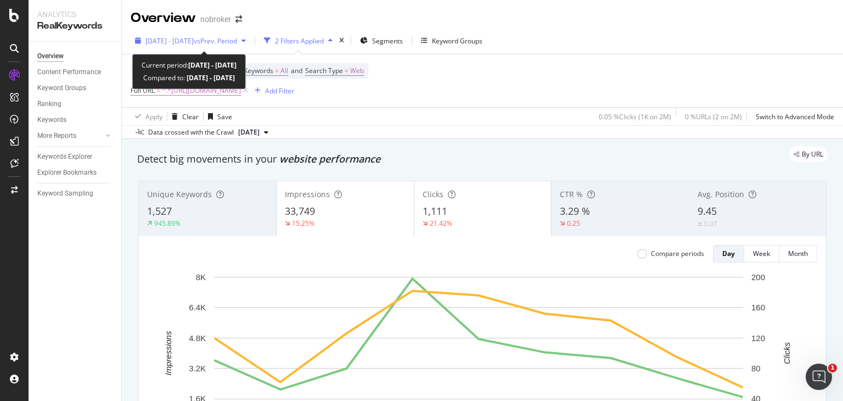
click at [209, 47] on div "[DATE] - [DATE] vs Prev. Period" at bounding box center [191, 40] width 120 height 16
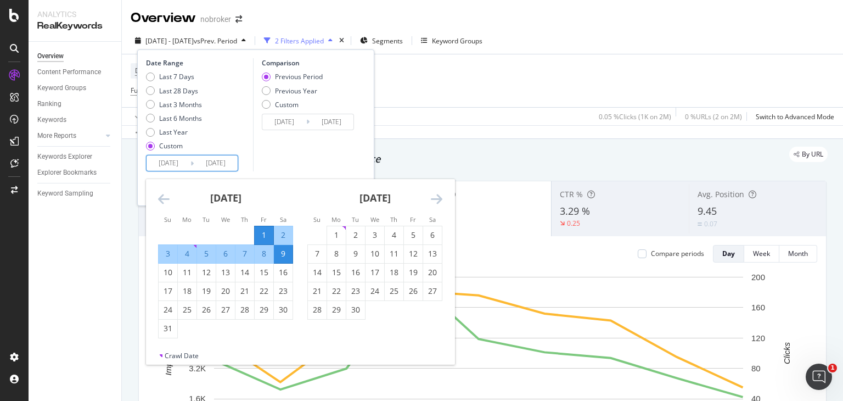
click at [182, 164] on input "[DATE]" at bounding box center [169, 162] width 44 height 15
click at [165, 162] on input "[DATE]" at bounding box center [169, 162] width 44 height 15
type input "[DATE]"
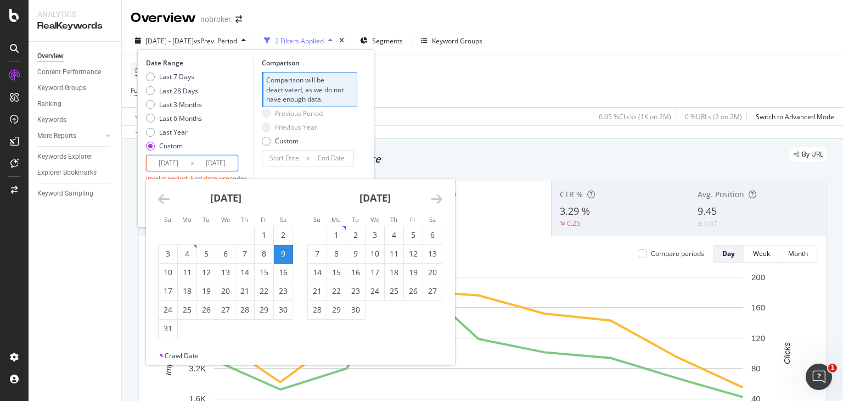
click at [176, 163] on input "[DATE]" at bounding box center [169, 162] width 44 height 15
type input "[DATE]"
click at [211, 162] on input "[DATE]" at bounding box center [216, 162] width 44 height 15
click at [225, 163] on input "[DATE]" at bounding box center [216, 162] width 44 height 15
type input "[DATE]"
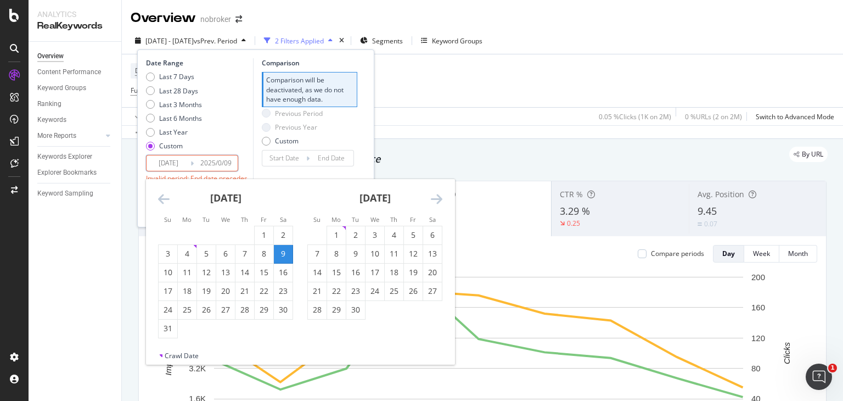
type input "[DATE]"
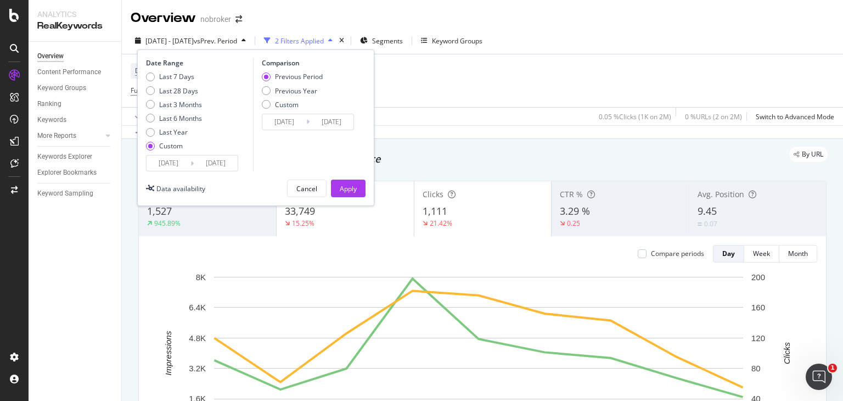
type input "[DATE]"
click at [353, 188] on div "Apply" at bounding box center [348, 188] width 17 height 9
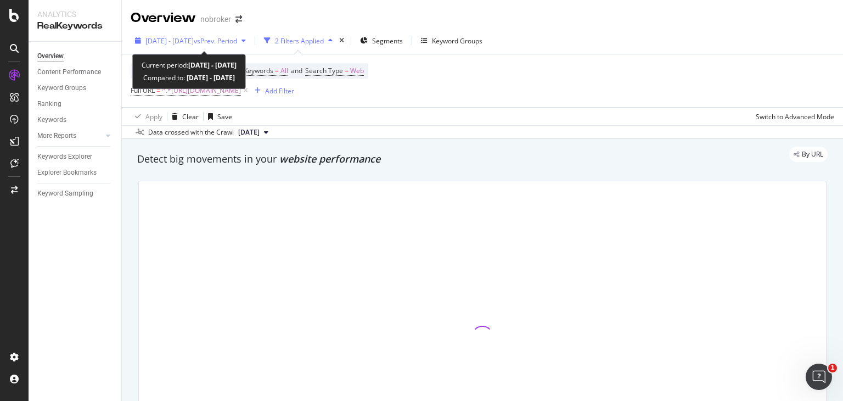
click at [194, 38] on span "[DATE] - [DATE]" at bounding box center [169, 40] width 48 height 9
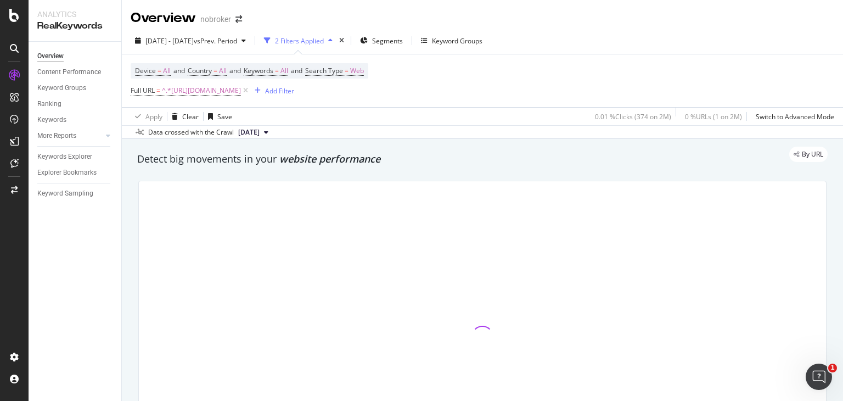
click at [134, 161] on div "By URL" at bounding box center [477, 154] width 702 height 15
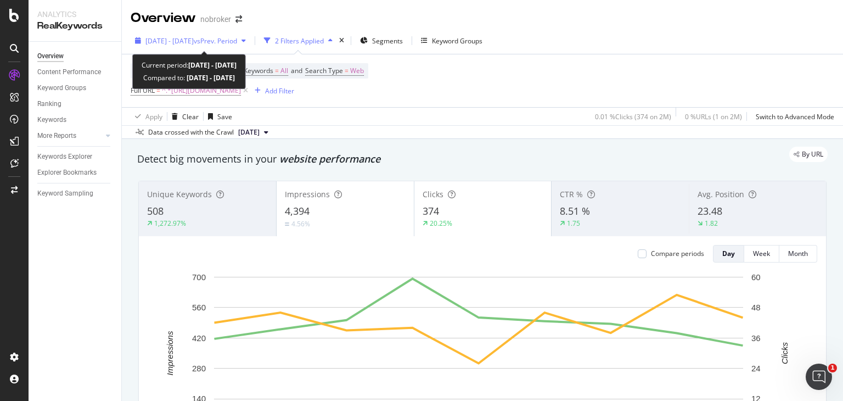
click at [167, 38] on span "[DATE] - [DATE]" at bounding box center [169, 40] width 48 height 9
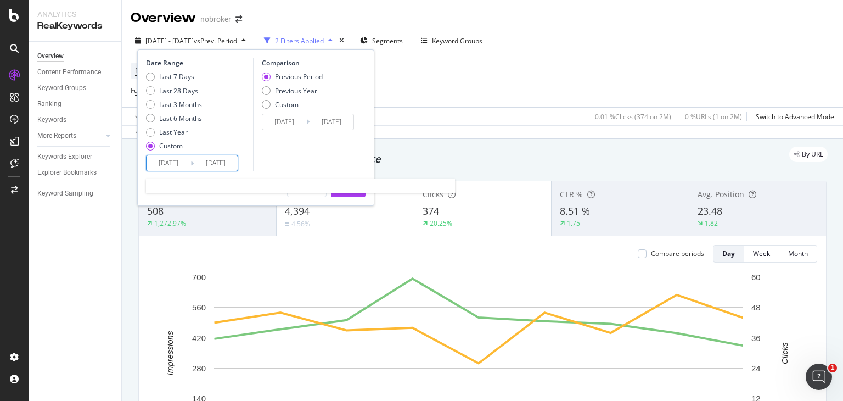
click at [164, 164] on input "[DATE]" at bounding box center [169, 162] width 44 height 15
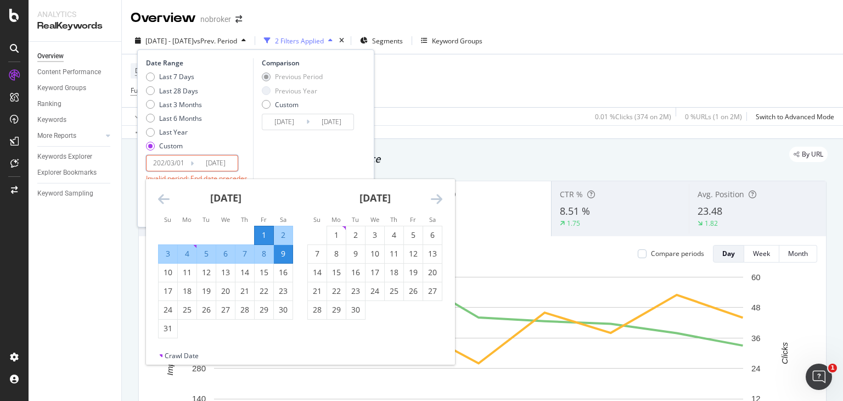
type input "[DATE]"
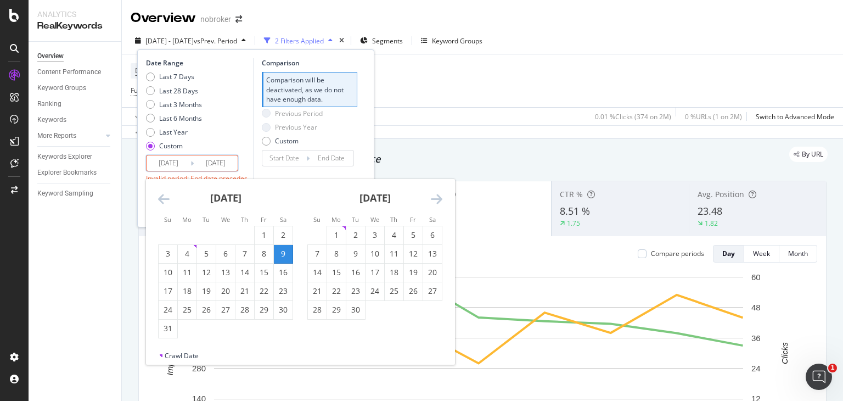
click at [173, 162] on input "[DATE]" at bounding box center [169, 162] width 44 height 15
type input "[DATE]"
click at [209, 161] on input "[DATE]" at bounding box center [216, 162] width 44 height 15
click at [224, 159] on input "[DATE]" at bounding box center [216, 162] width 44 height 15
type input "[DATE]"
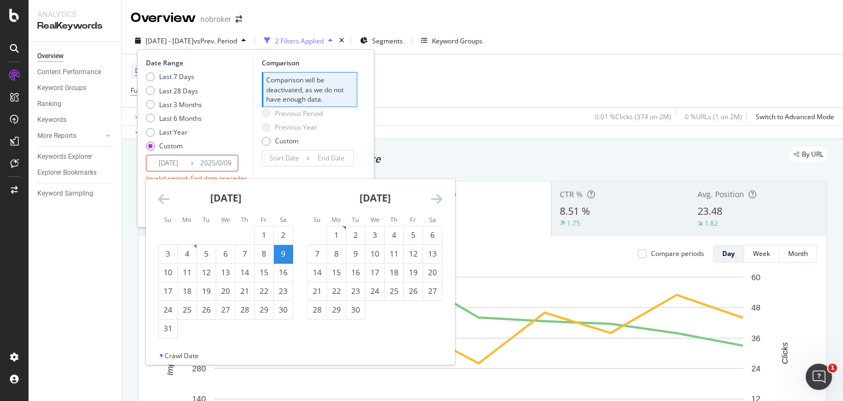
type input "[DATE]"
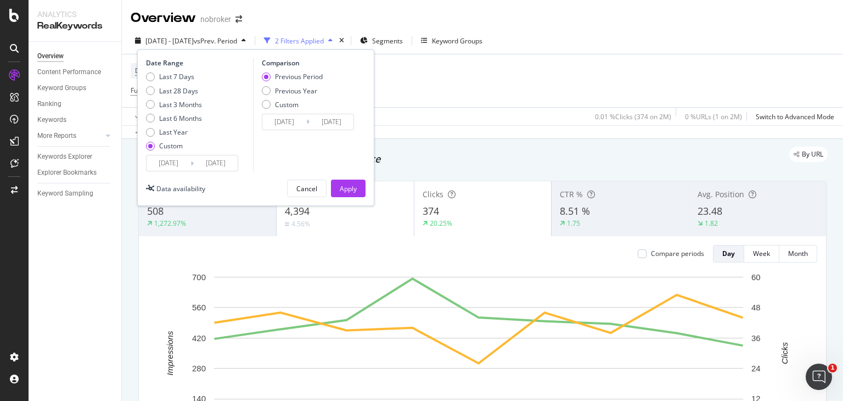
type input "[DATE]"
click at [338, 189] on button "Apply" at bounding box center [348, 189] width 35 height 18
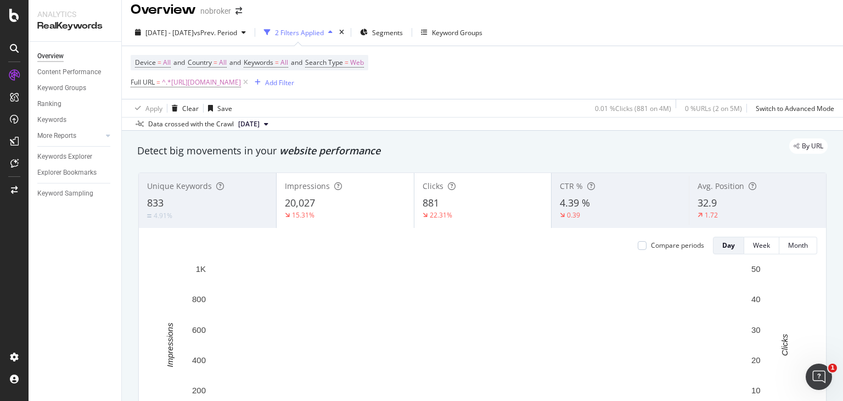
scroll to position [9, 0]
